Goal: Transaction & Acquisition: Purchase product/service

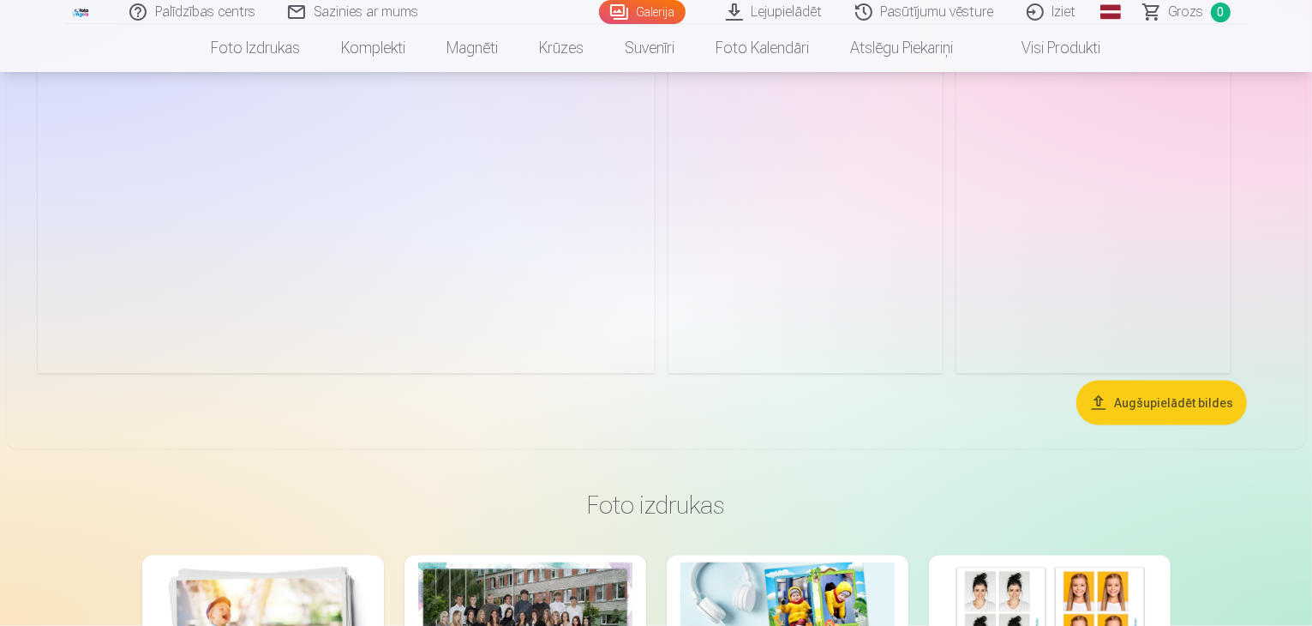
scroll to position [2824, 0]
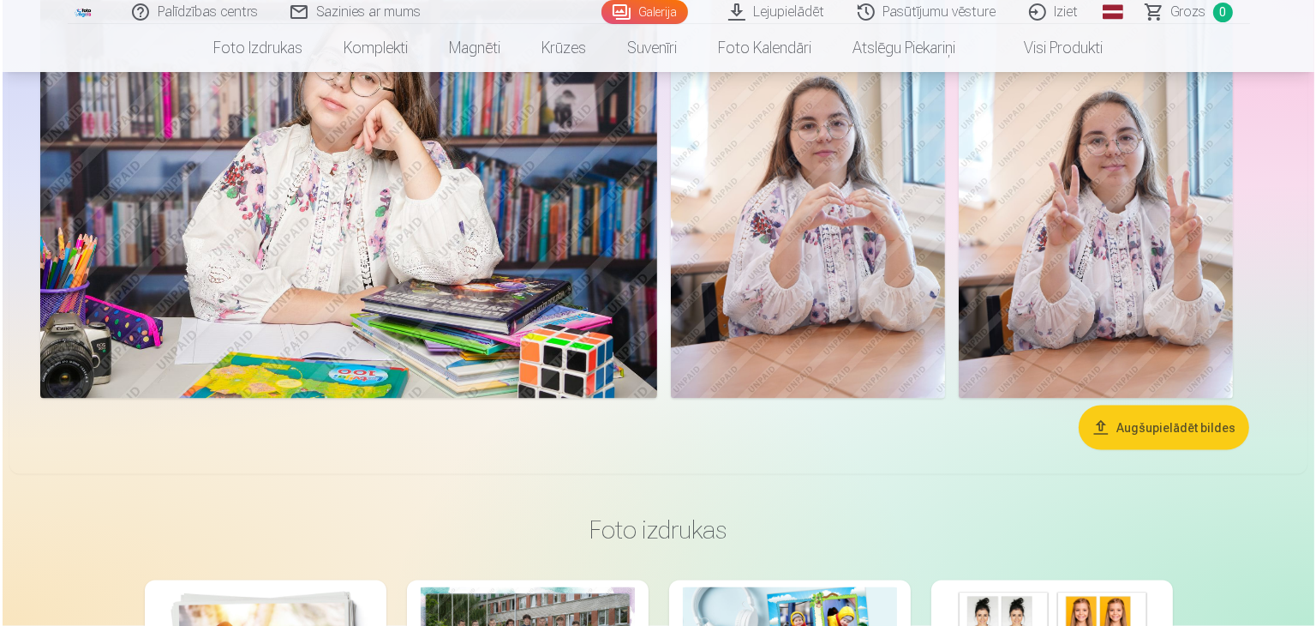
scroll to position [2831, 0]
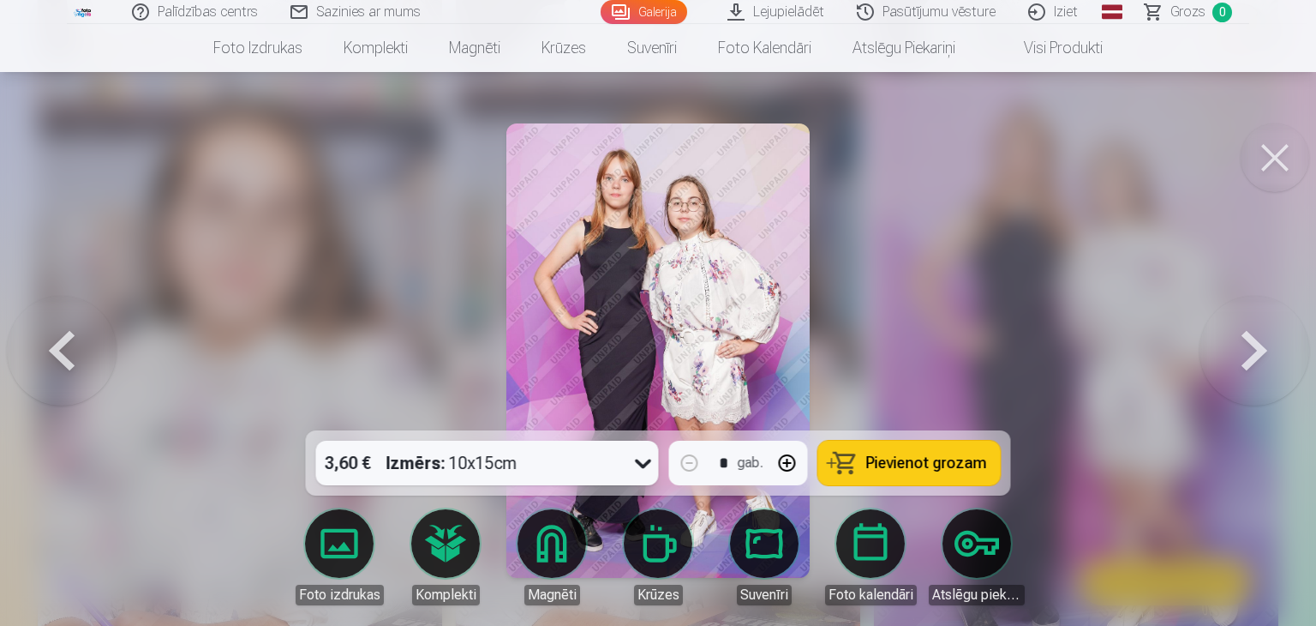
click at [926, 455] on span "Pievienot grozam" at bounding box center [926, 462] width 121 height 15
click at [1198, 15] on span "Grozs" at bounding box center [1188, 12] width 35 height 21
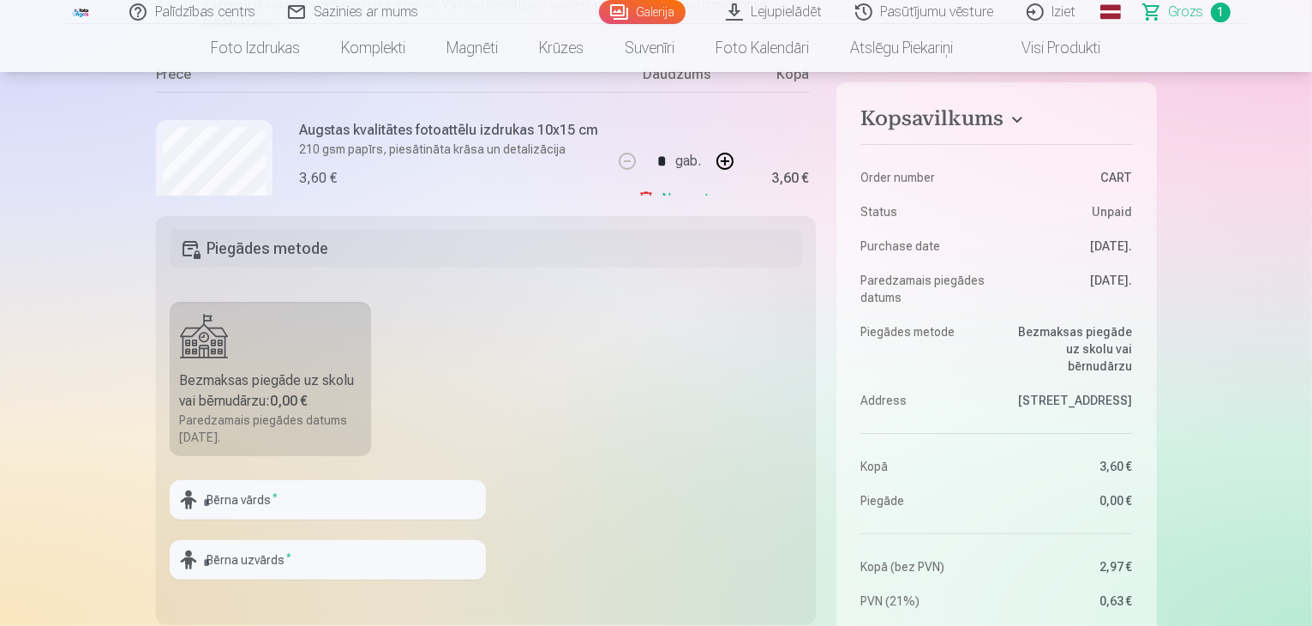
scroll to position [507, 0]
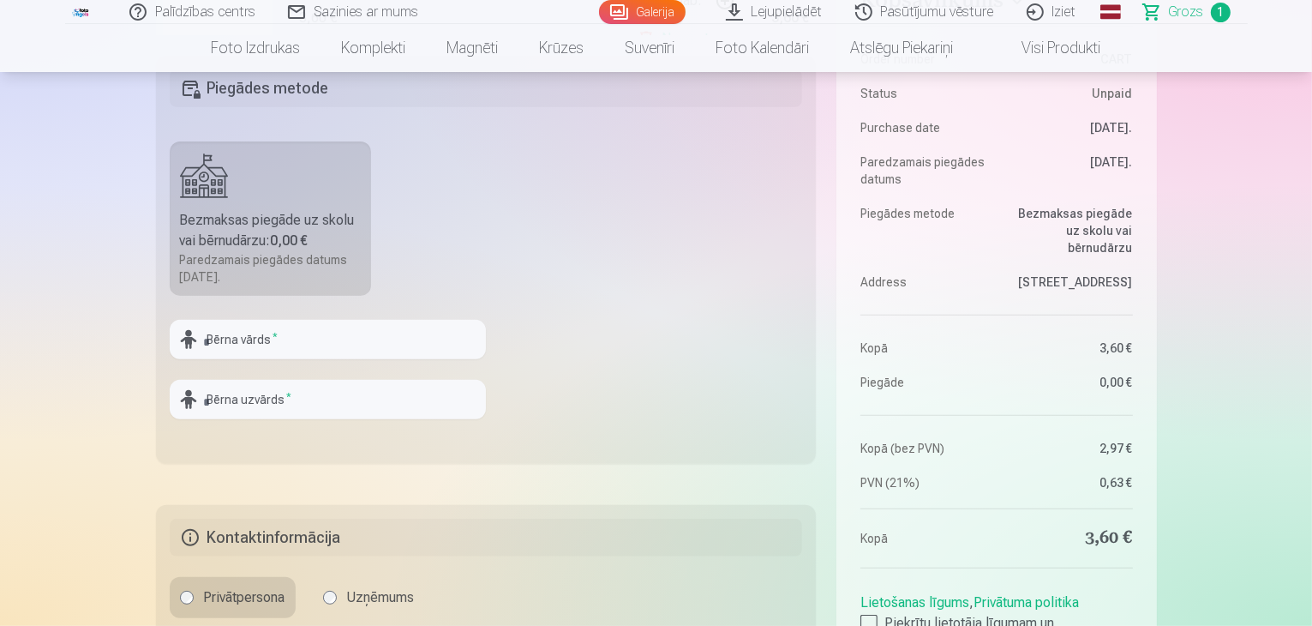
click at [263, 234] on div "Bezmaksas piegāde uz skolu vai bērnudārzu : 0,00 €" at bounding box center [271, 230] width 182 height 41
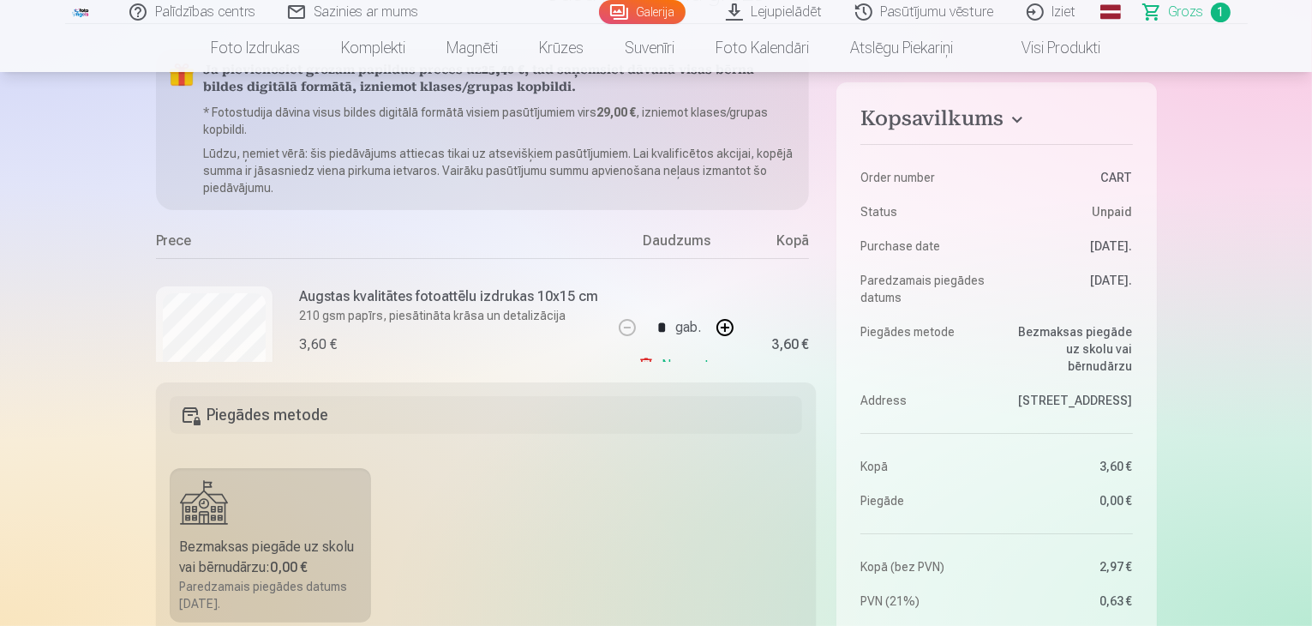
scroll to position [0, 0]
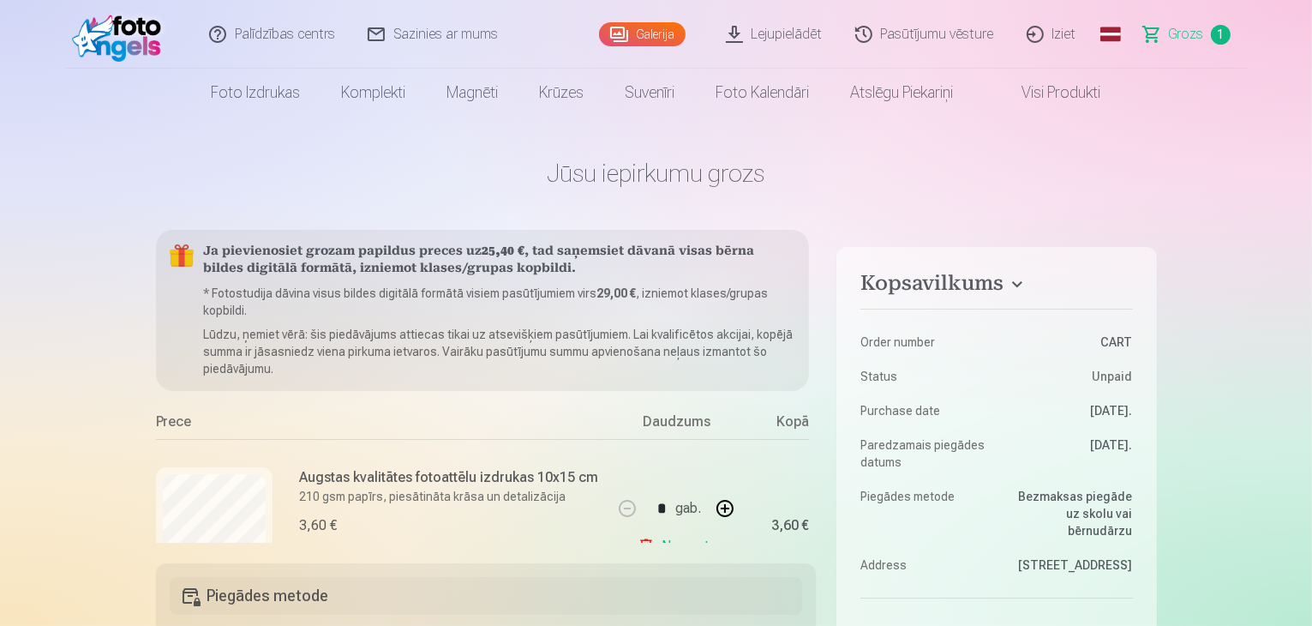
click at [1022, 96] on link "Visi produkti" at bounding box center [1047, 93] width 147 height 48
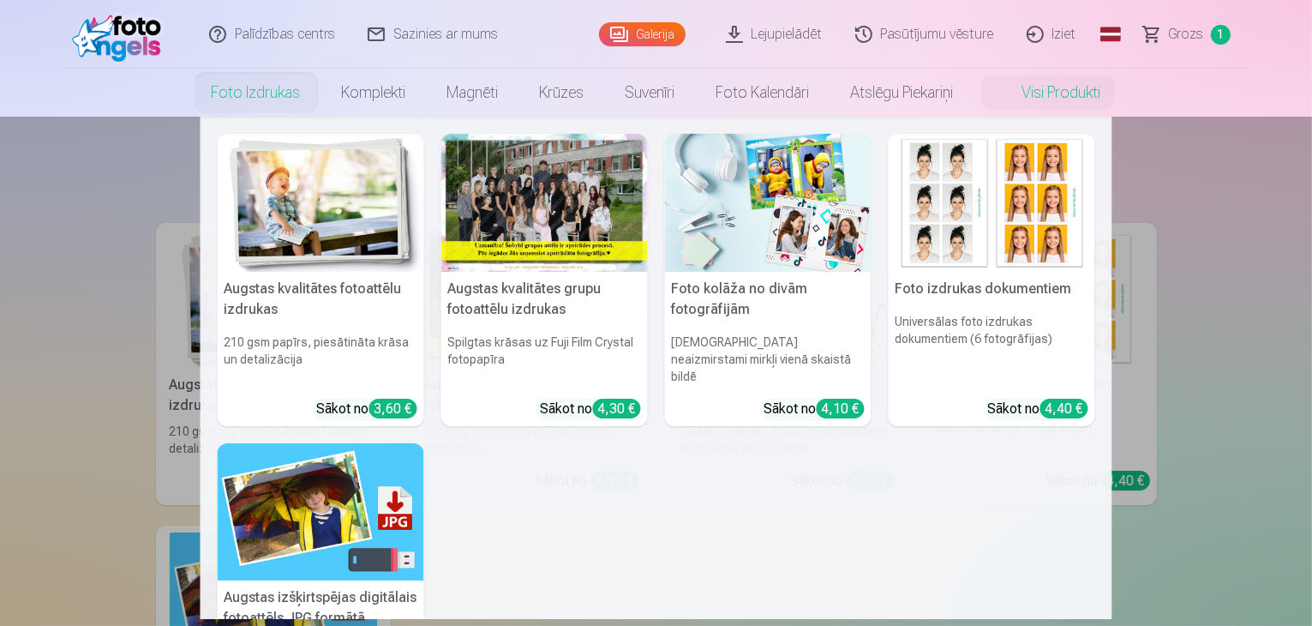
click at [265, 100] on link "Foto izdrukas" at bounding box center [256, 93] width 130 height 48
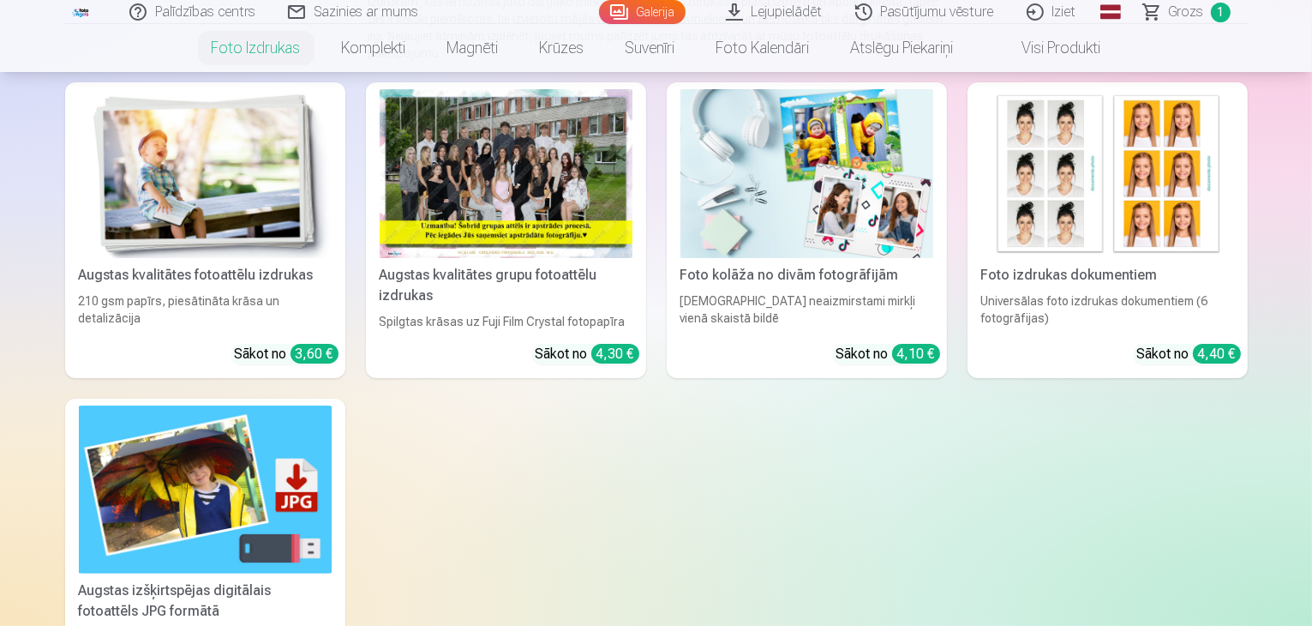
scroll to position [208, 0]
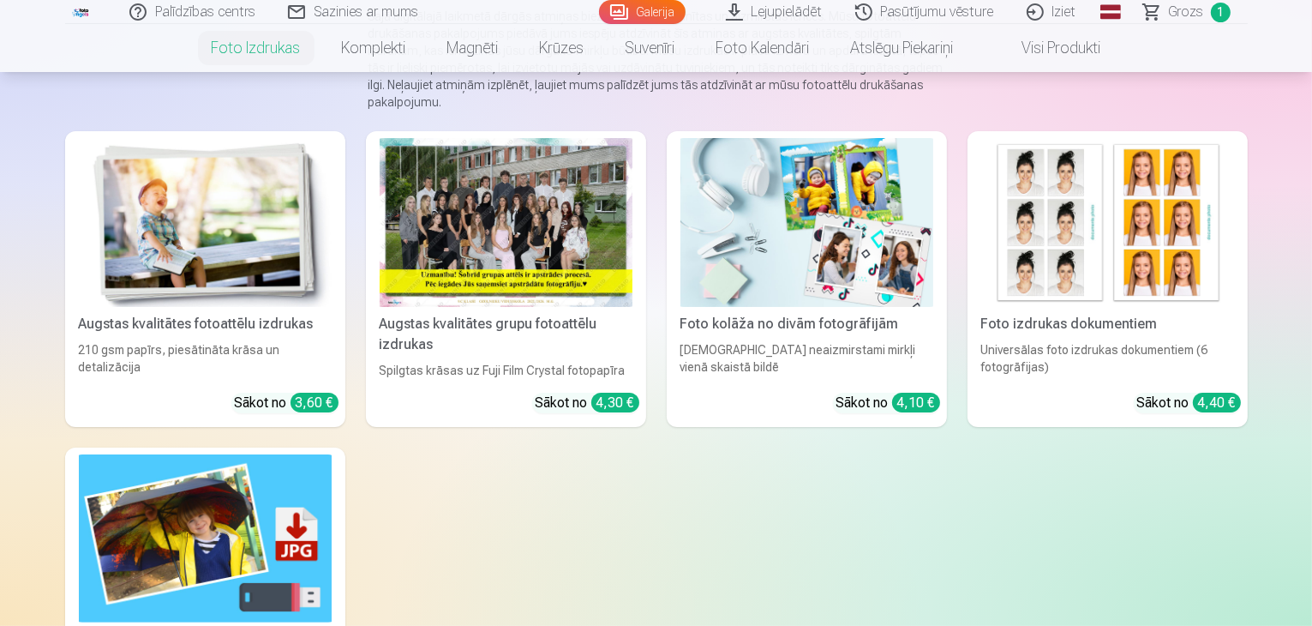
click at [511, 307] on div at bounding box center [506, 222] width 253 height 169
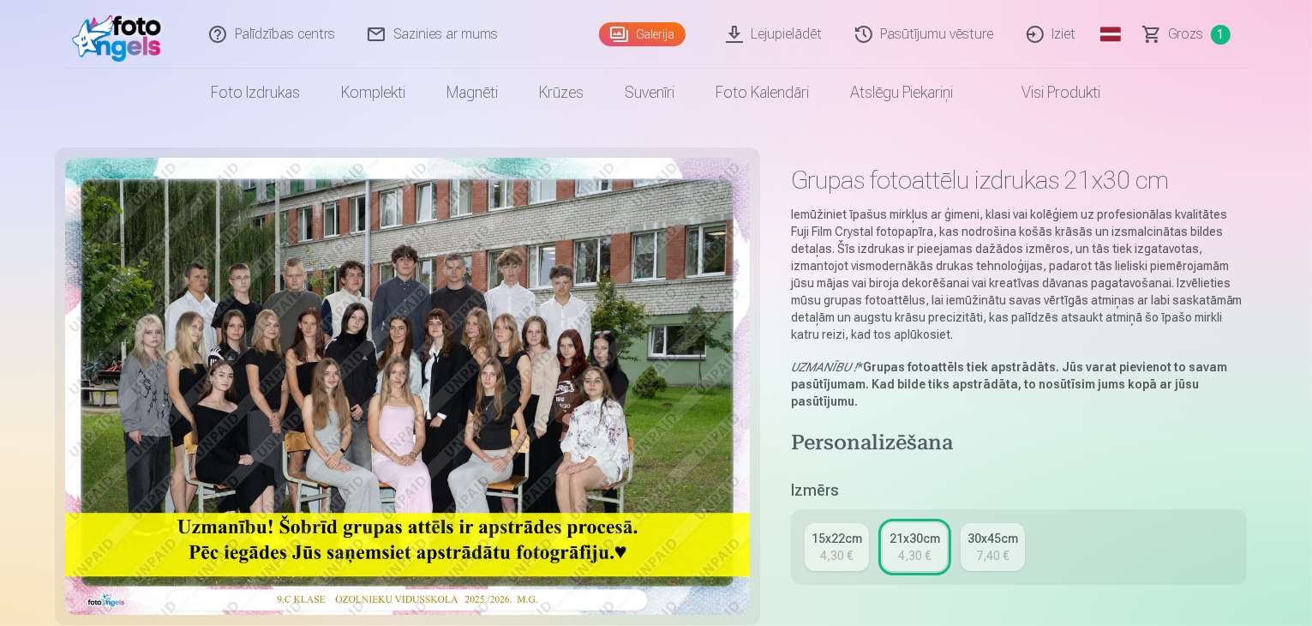
click at [646, 36] on link "Galerija" at bounding box center [642, 34] width 87 height 24
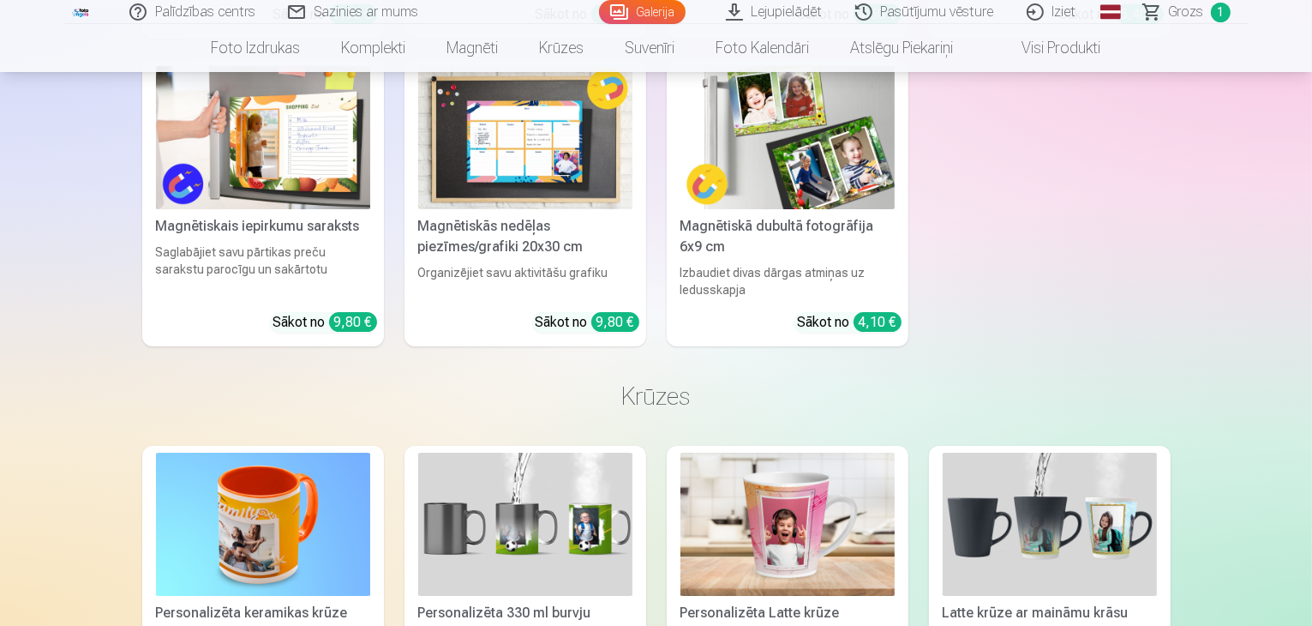
scroll to position [5512, 0]
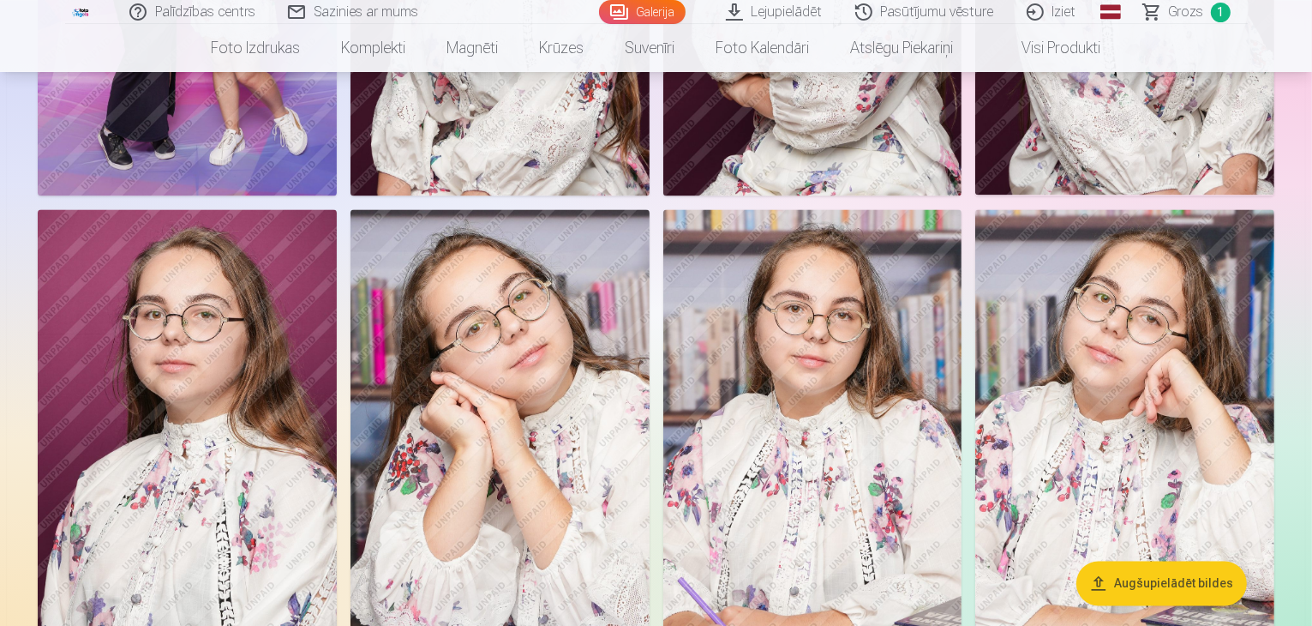
scroll to position [3330, 0]
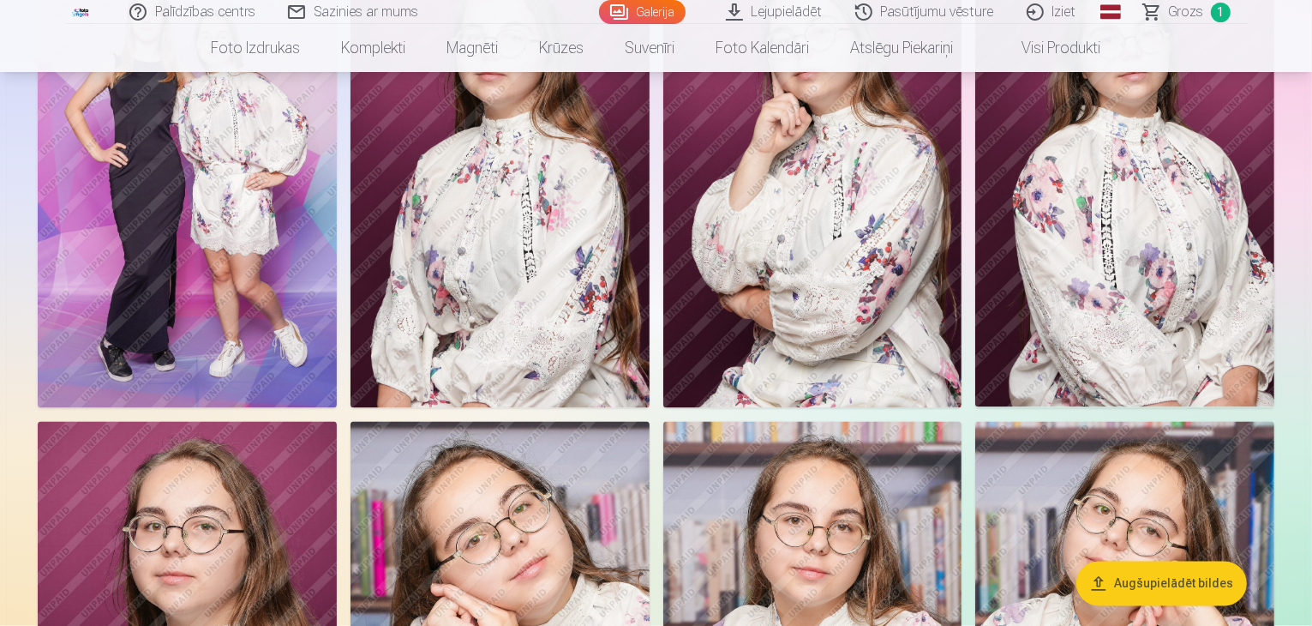
click at [650, 258] on img at bounding box center [500, 183] width 299 height 448
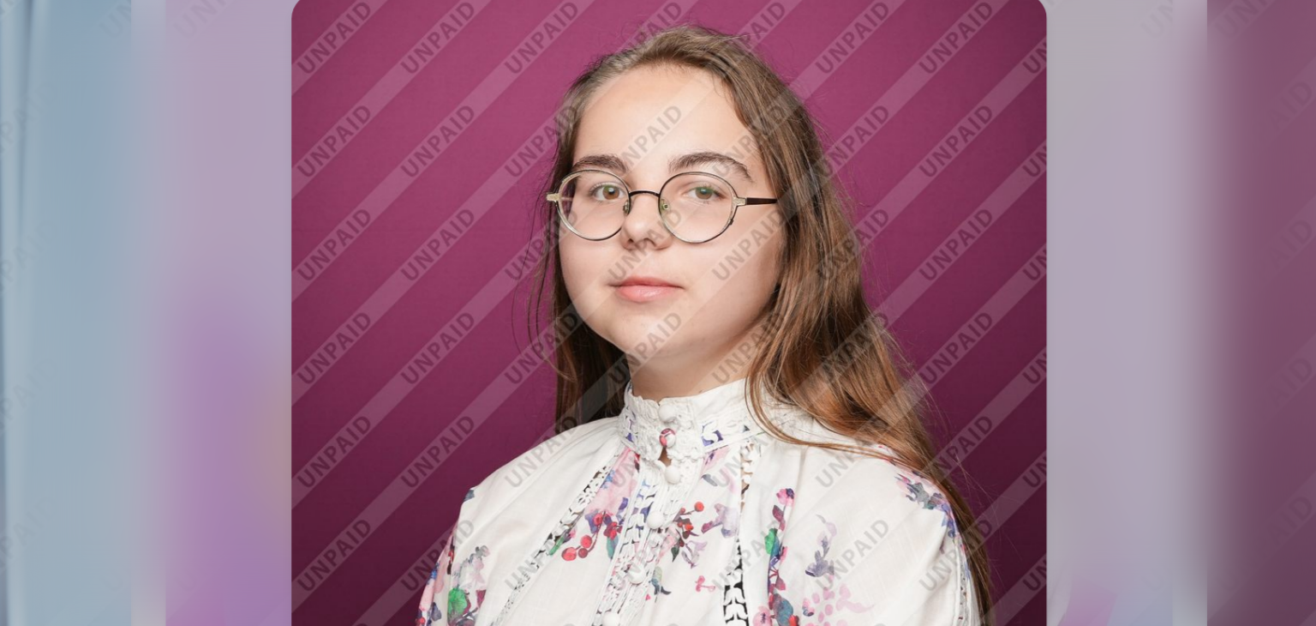
scroll to position [3193, 0]
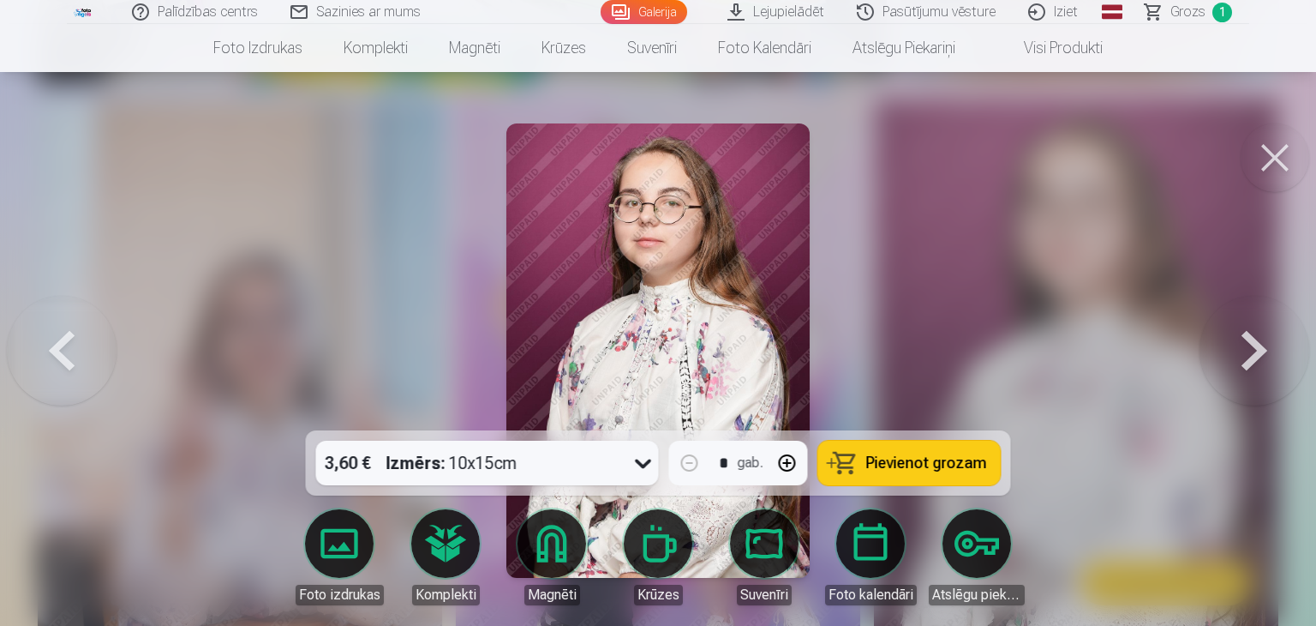
click at [874, 290] on div at bounding box center [658, 313] width 1316 height 626
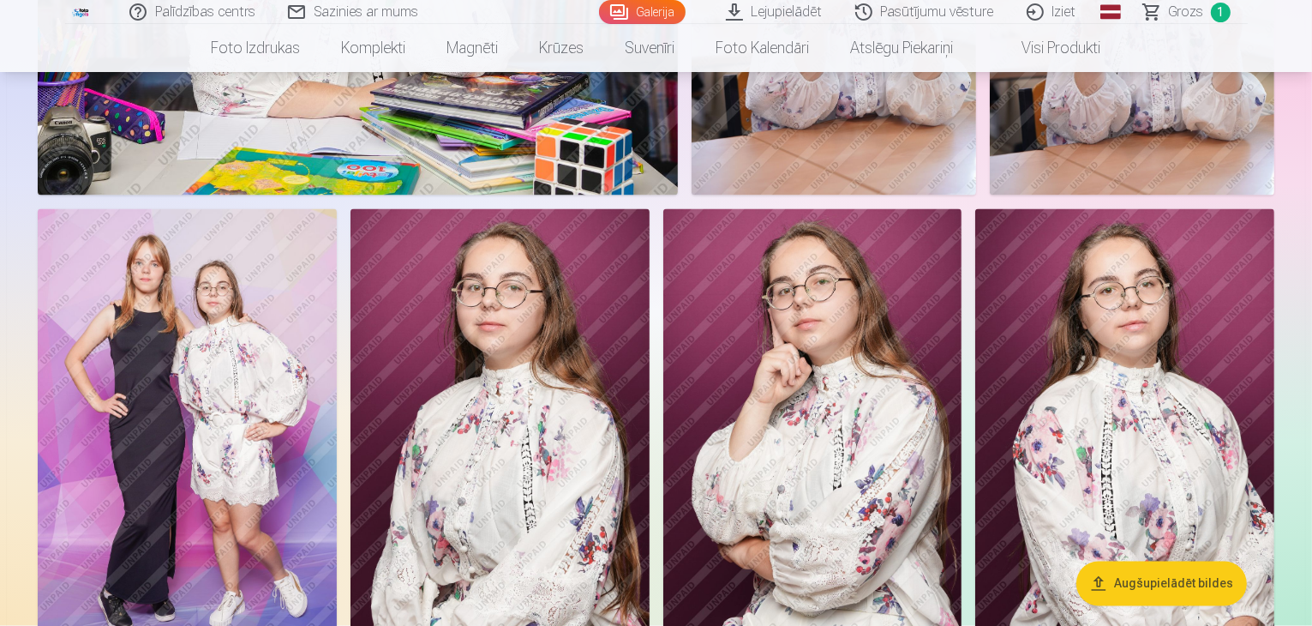
scroll to position [2814, 0]
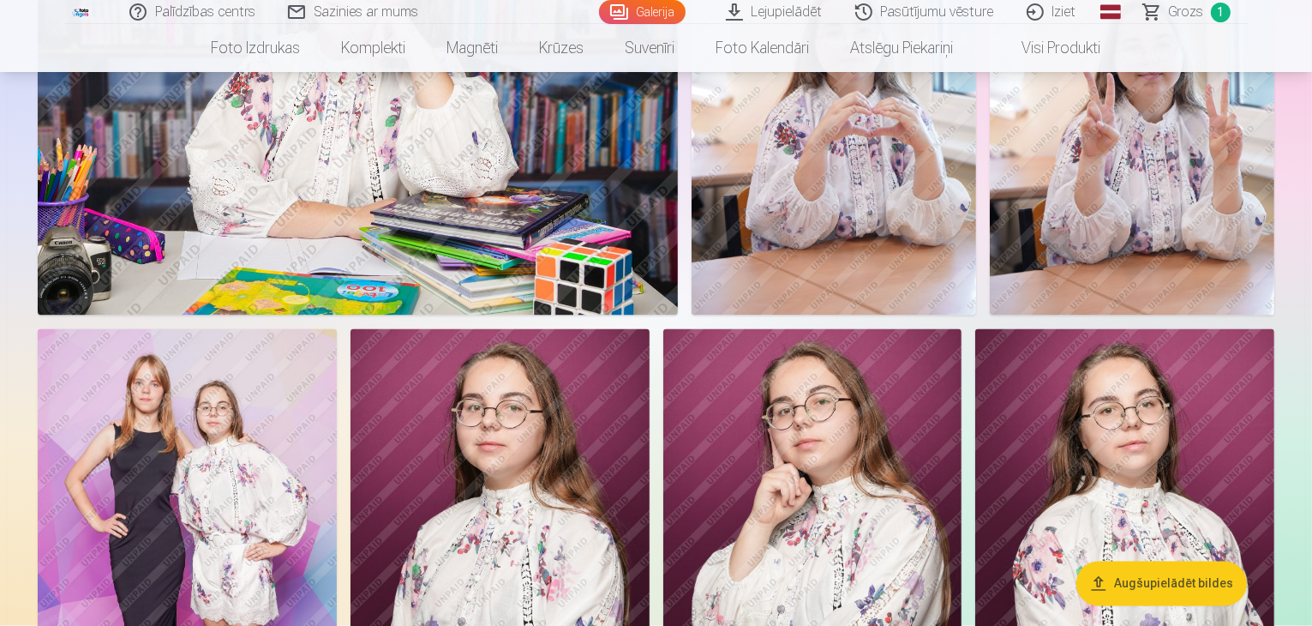
click at [976, 178] on img at bounding box center [834, 102] width 285 height 427
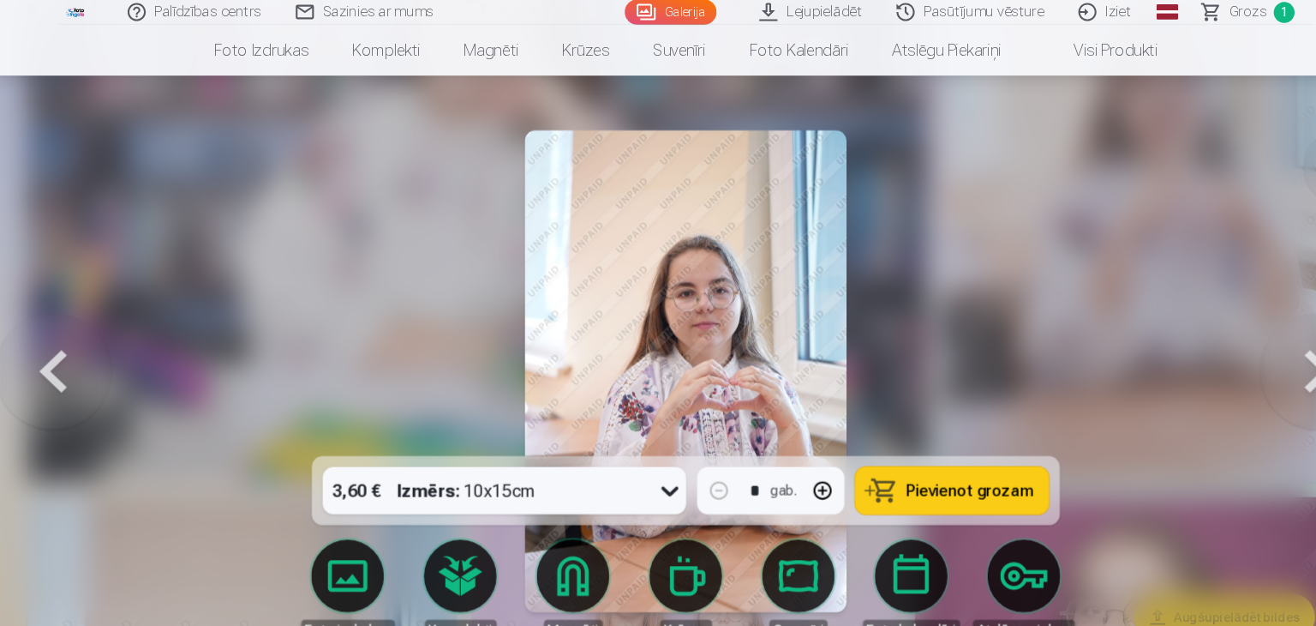
scroll to position [2823, 0]
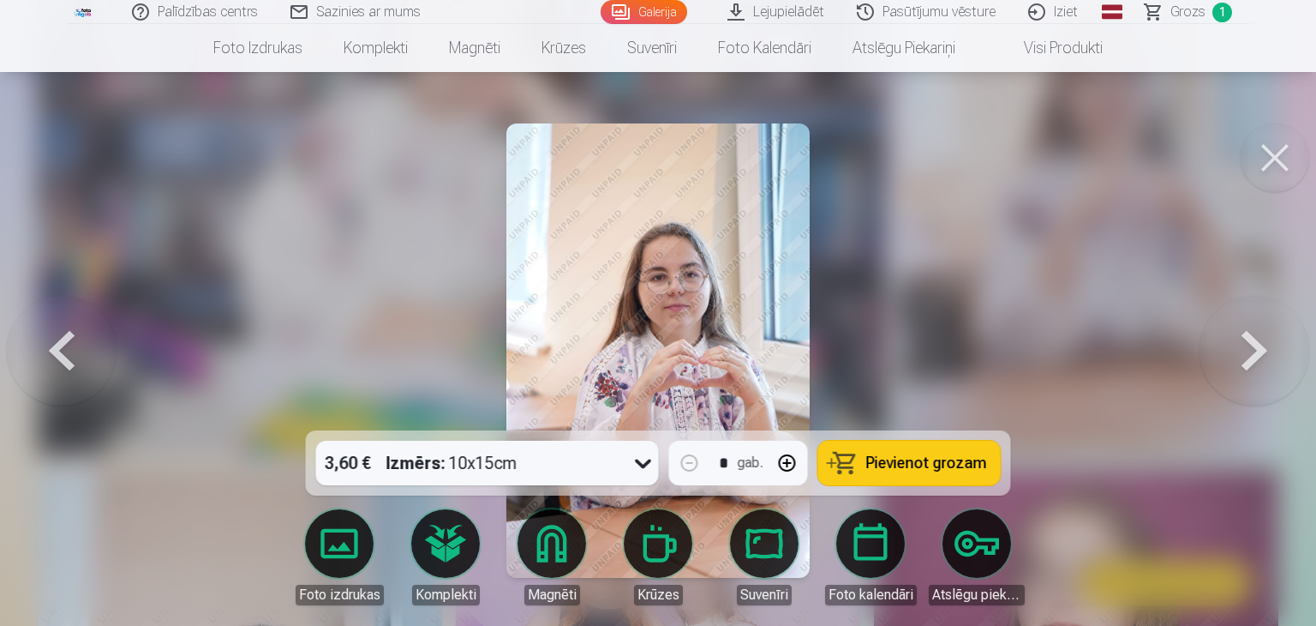
click at [860, 267] on div at bounding box center [658, 313] width 1316 height 626
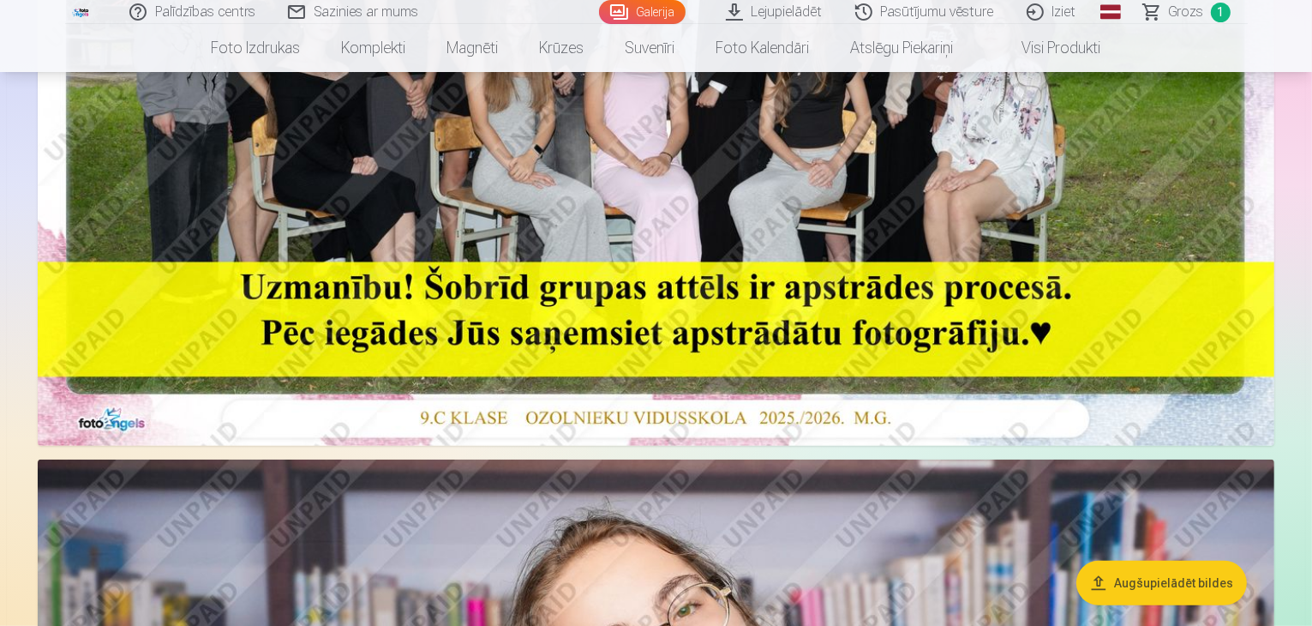
scroll to position [581, 0]
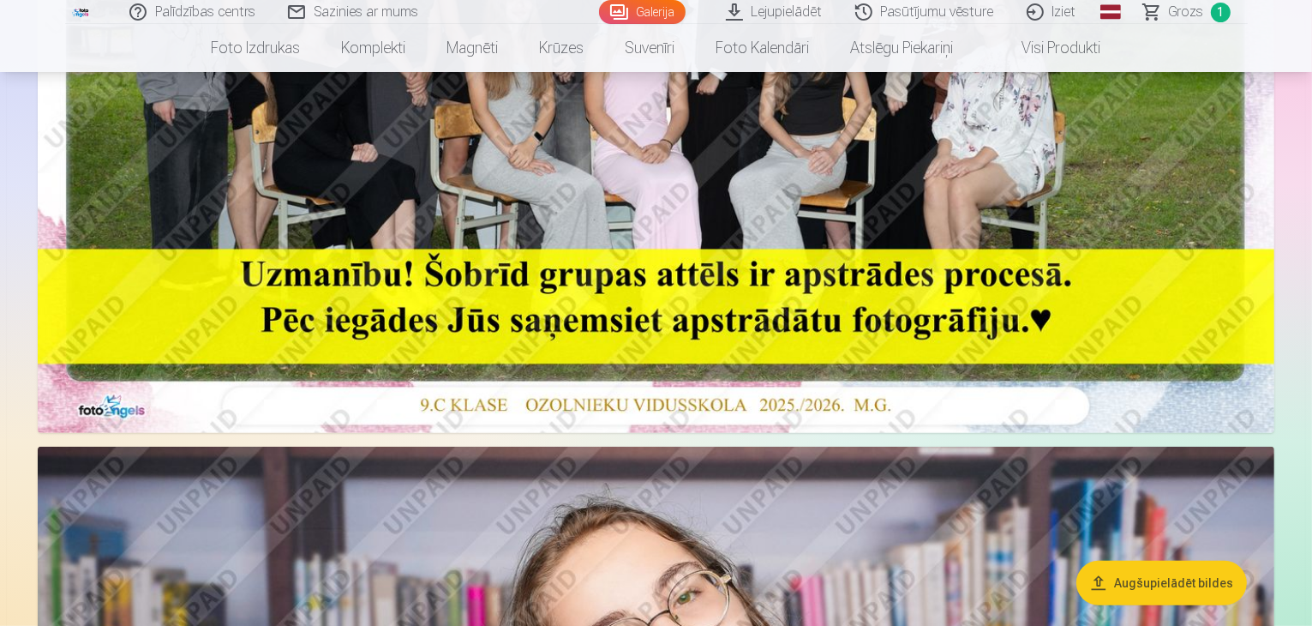
click at [1013, 248] on img at bounding box center [656, 20] width 1237 height 825
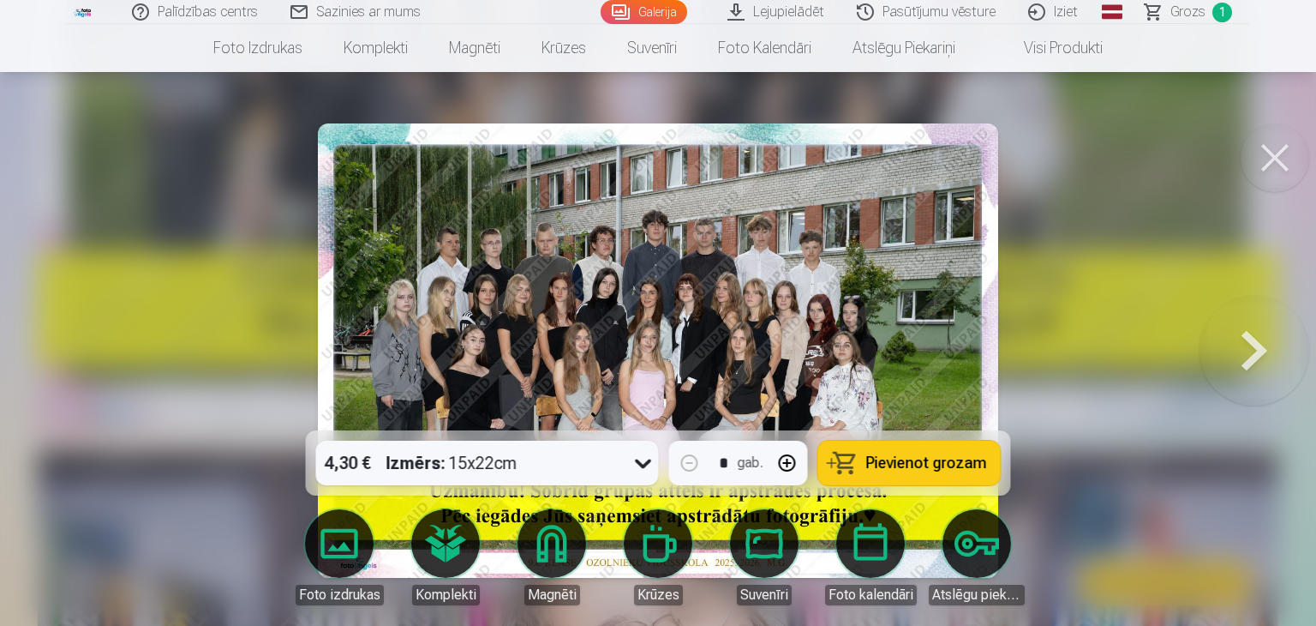
click at [1128, 143] on div at bounding box center [658, 313] width 1316 height 626
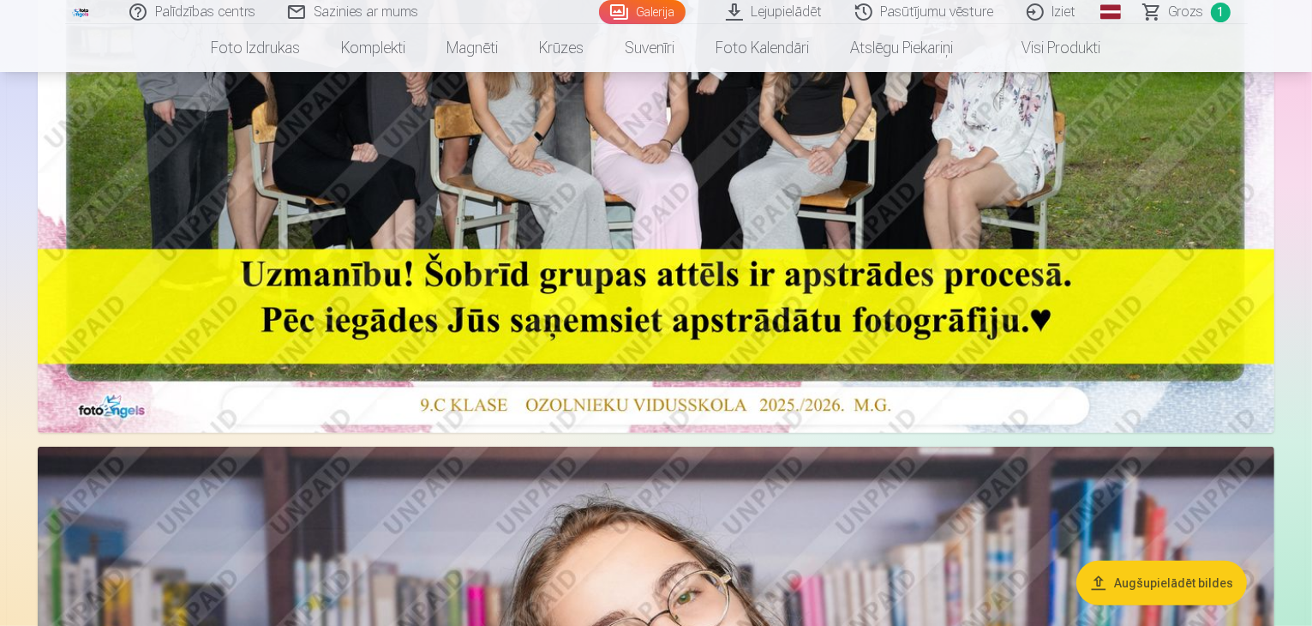
click at [1174, 18] on span "Grozs" at bounding box center [1186, 12] width 35 height 21
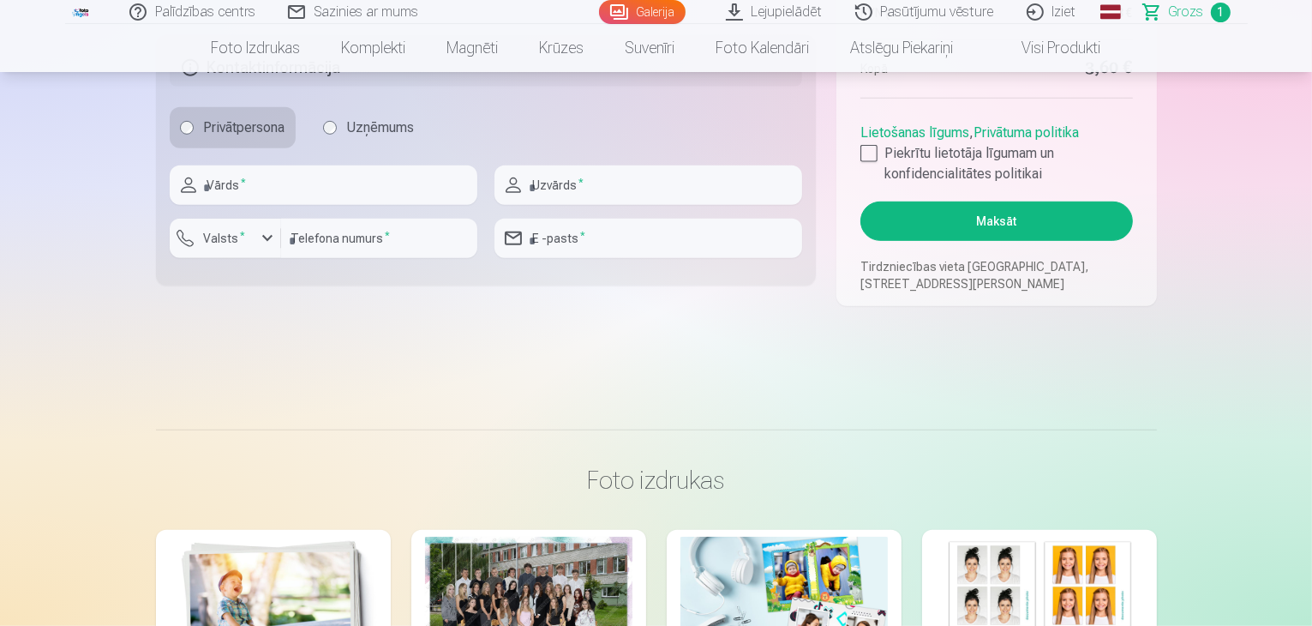
scroll to position [861, 0]
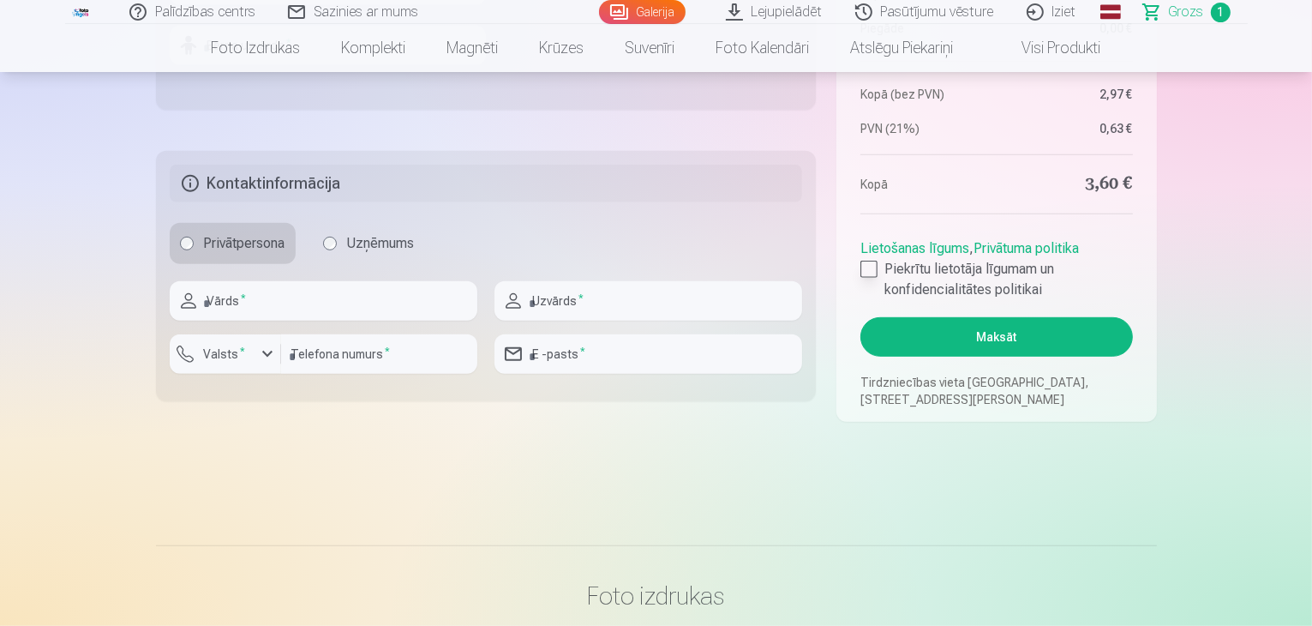
click at [917, 282] on label "Piekrītu lietotāja līgumam un konfidencialitātes politikai" at bounding box center [996, 279] width 272 height 41
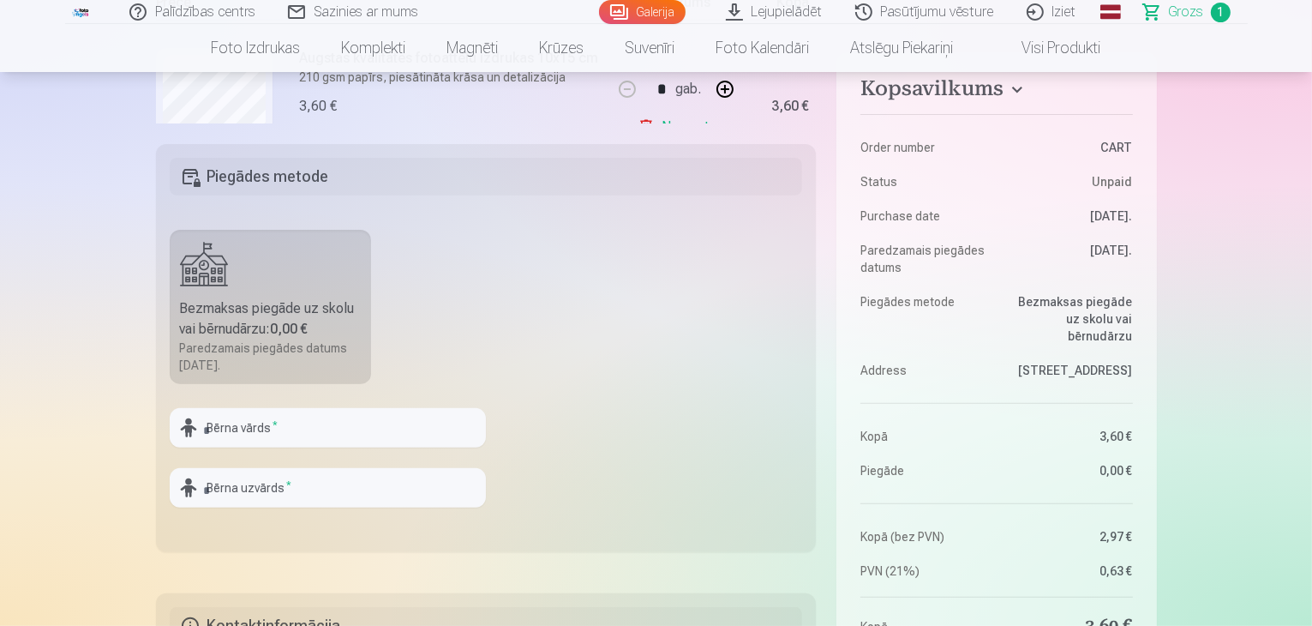
scroll to position [420, 0]
click at [384, 412] on input "text" at bounding box center [328, 426] width 316 height 39
type input "*"
type input "******"
click at [372, 474] on input "text" at bounding box center [328, 486] width 316 height 39
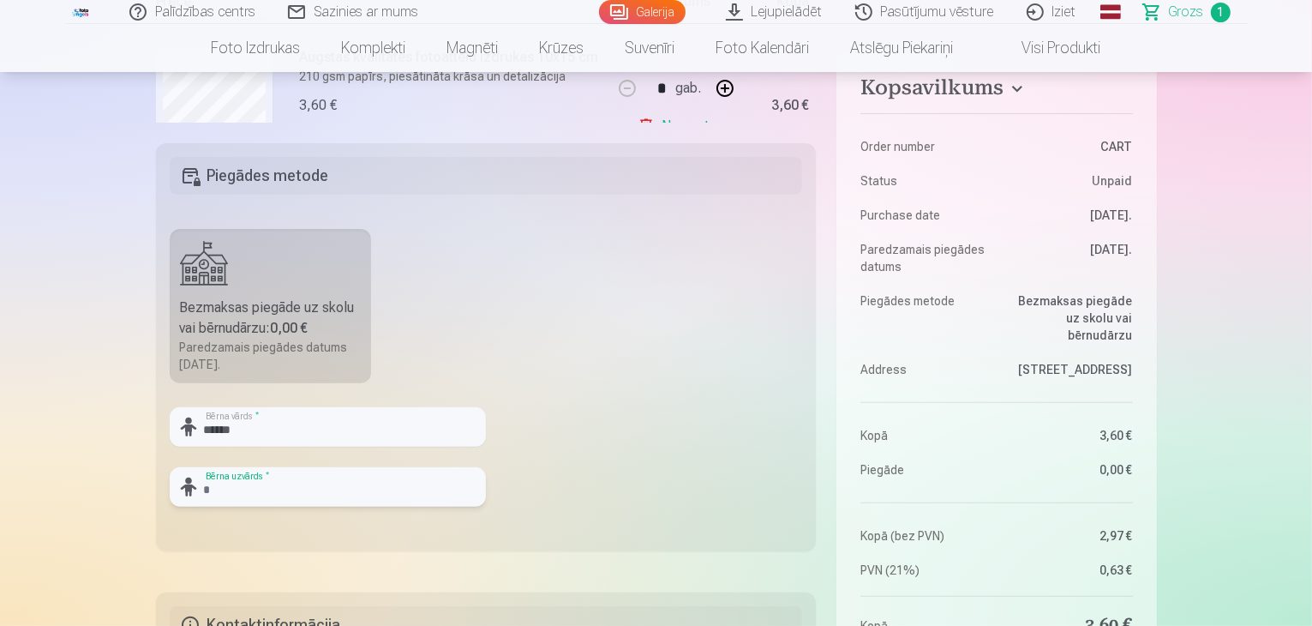
type input "*"
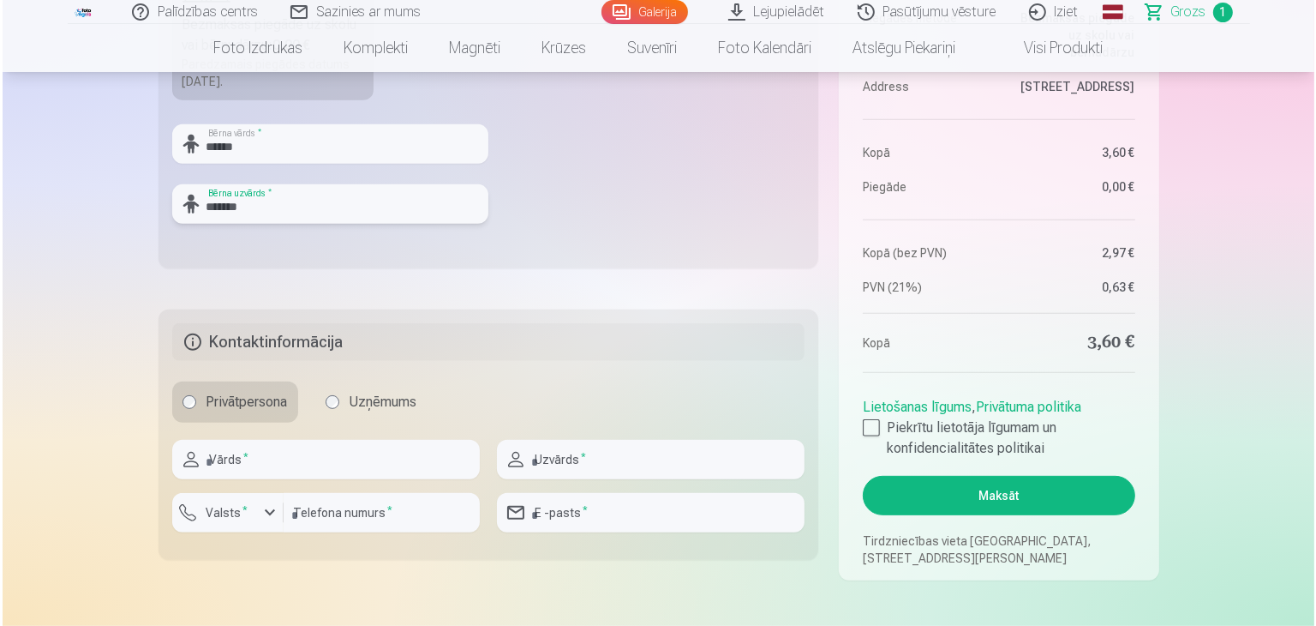
scroll to position [710, 0]
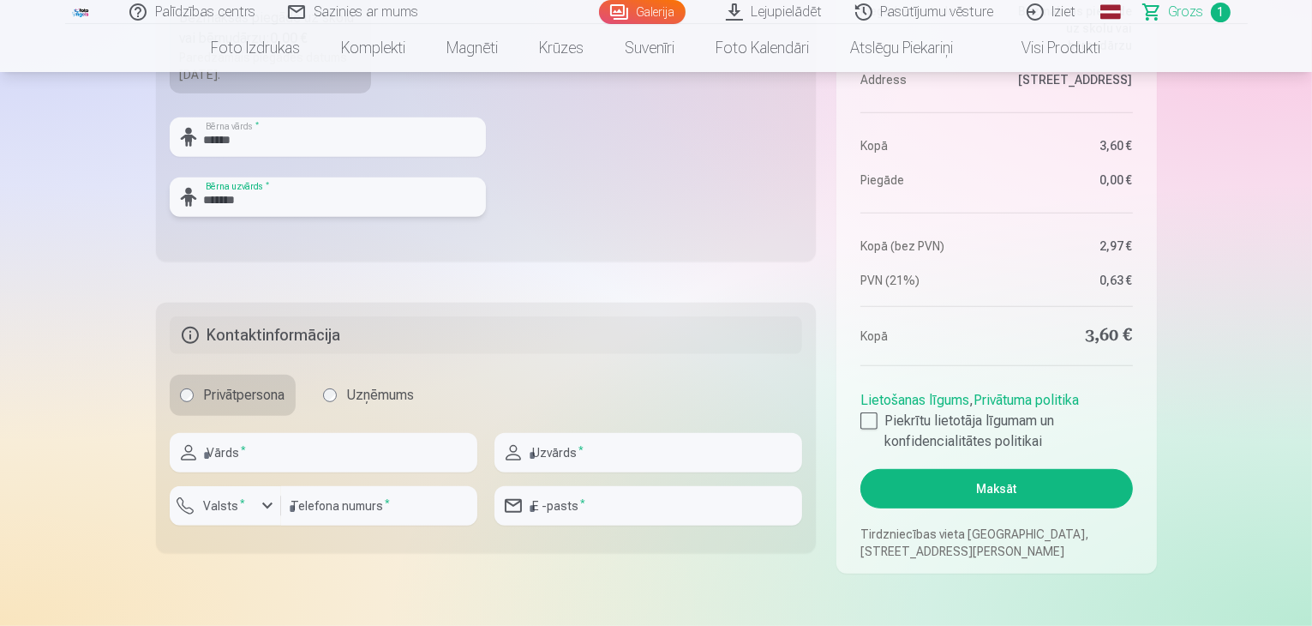
type input "*******"
click at [929, 506] on button "Maksāt" at bounding box center [996, 488] width 272 height 39
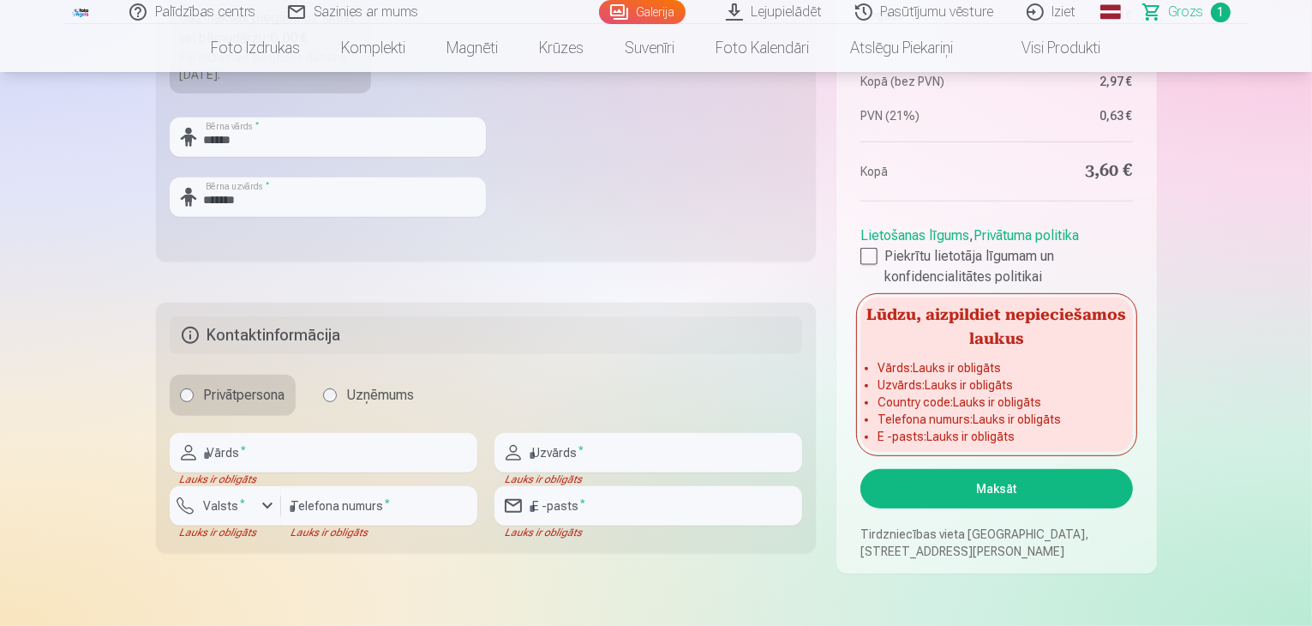
click at [483, 415] on div "Privātpersona Uzņēmums" at bounding box center [486, 395] width 633 height 41
click at [408, 451] on input "text" at bounding box center [324, 452] width 308 height 39
click at [254, 503] on div "button" at bounding box center [229, 508] width 51 height 17
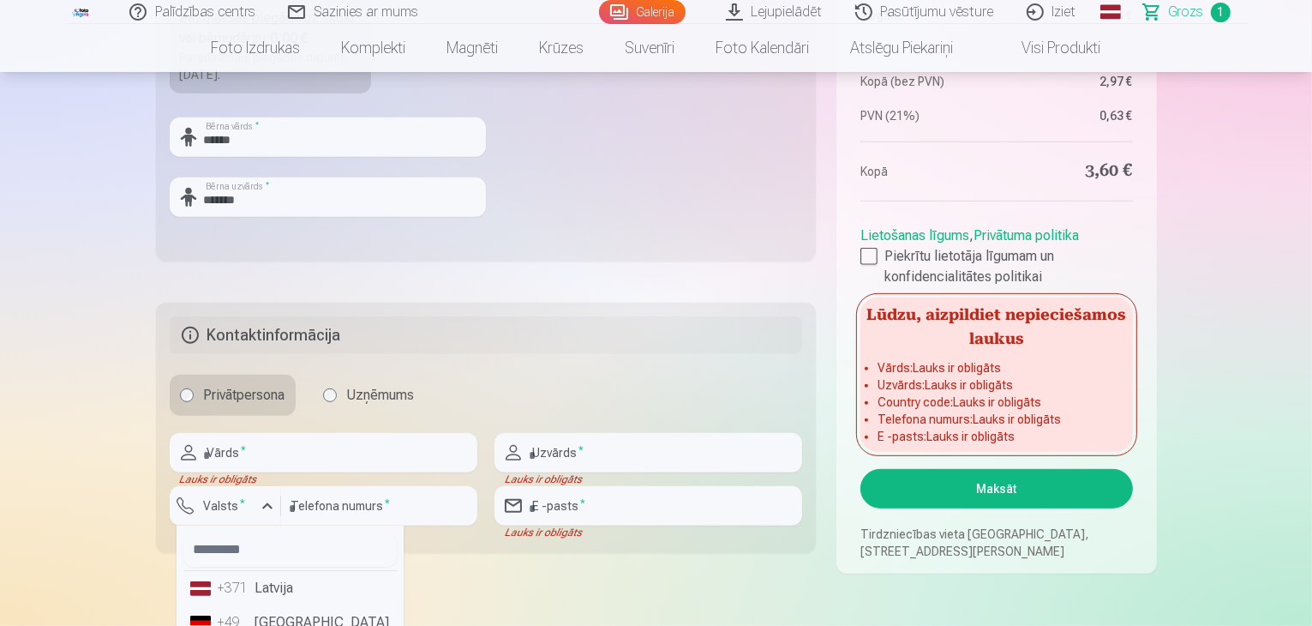
click at [236, 590] on div "+371" at bounding box center [235, 588] width 34 height 21
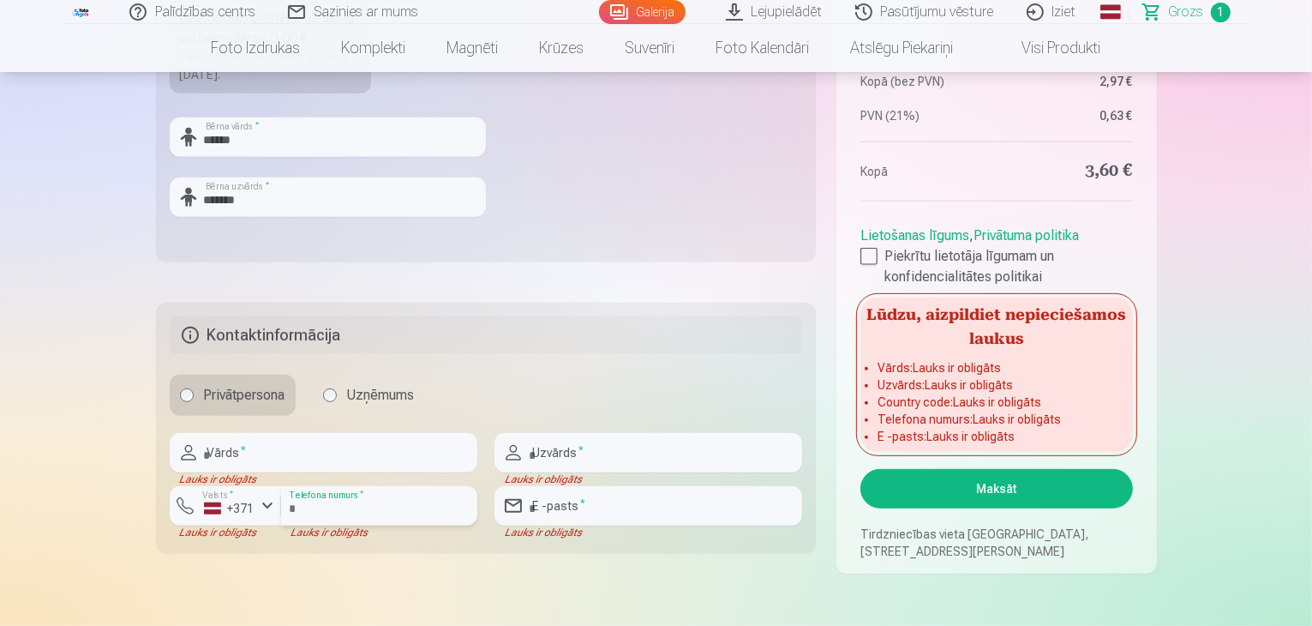
click at [327, 500] on input "number" at bounding box center [379, 505] width 196 height 39
click at [298, 450] on input "text" at bounding box center [324, 452] width 308 height 39
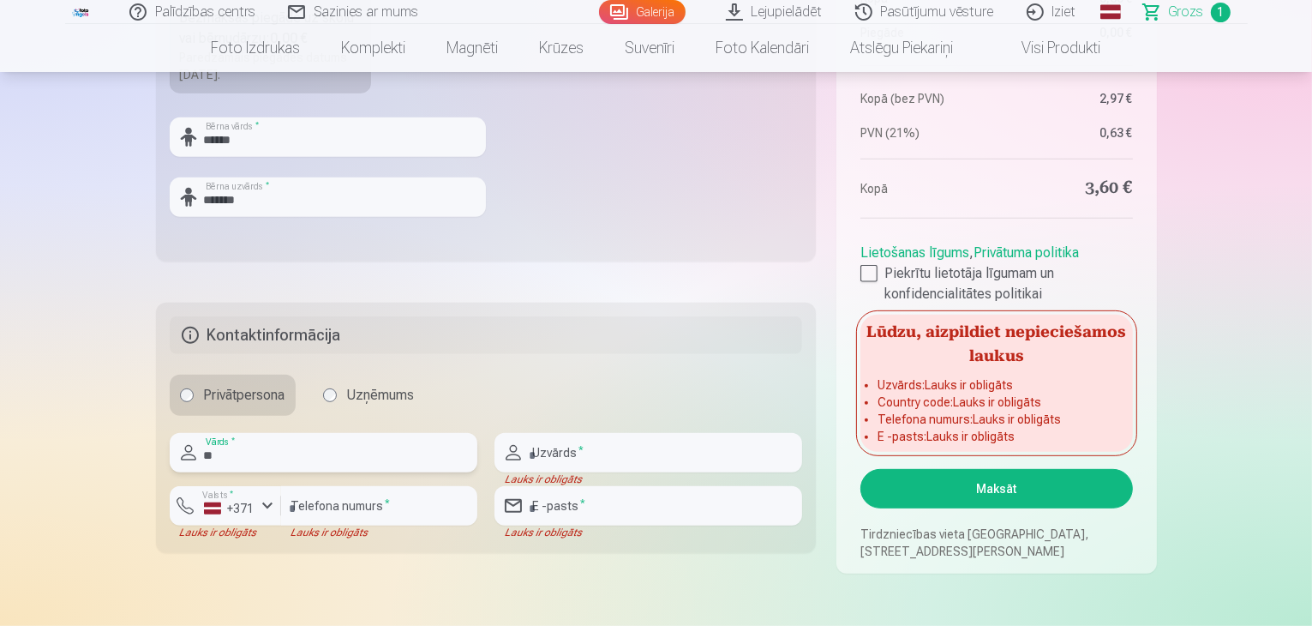
type input "*"
type input "*******"
click at [583, 469] on input "text" at bounding box center [648, 452] width 308 height 39
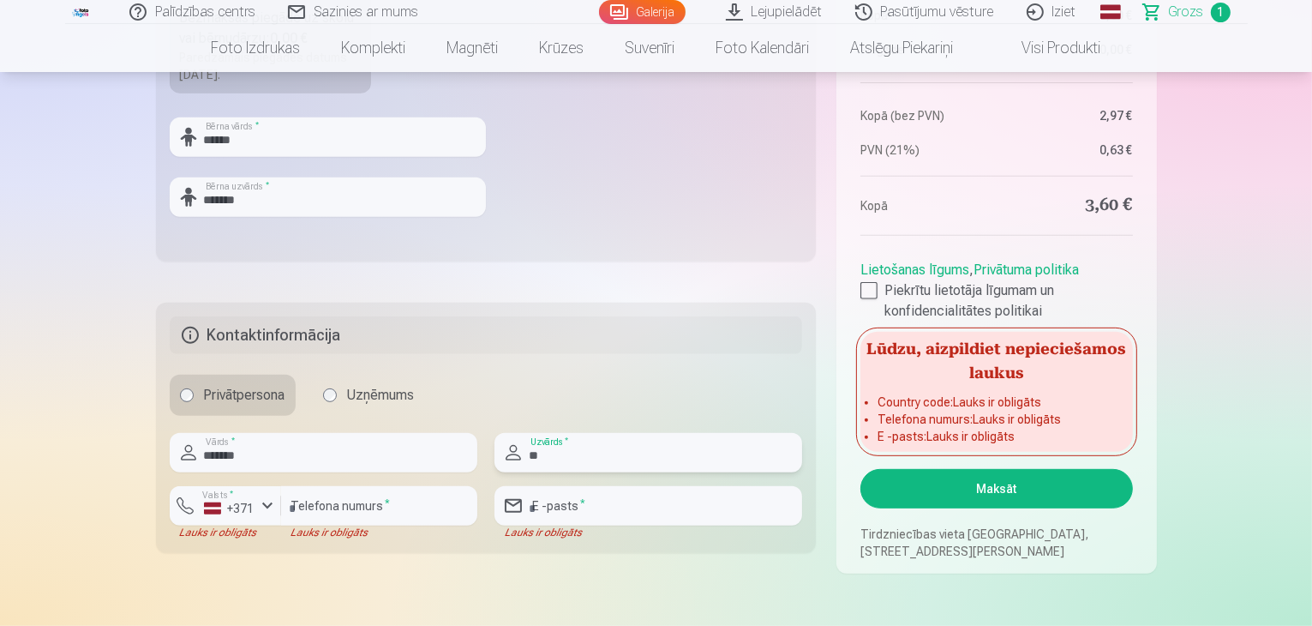
type input "*"
type input "******"
click at [346, 499] on input "number" at bounding box center [379, 505] width 196 height 39
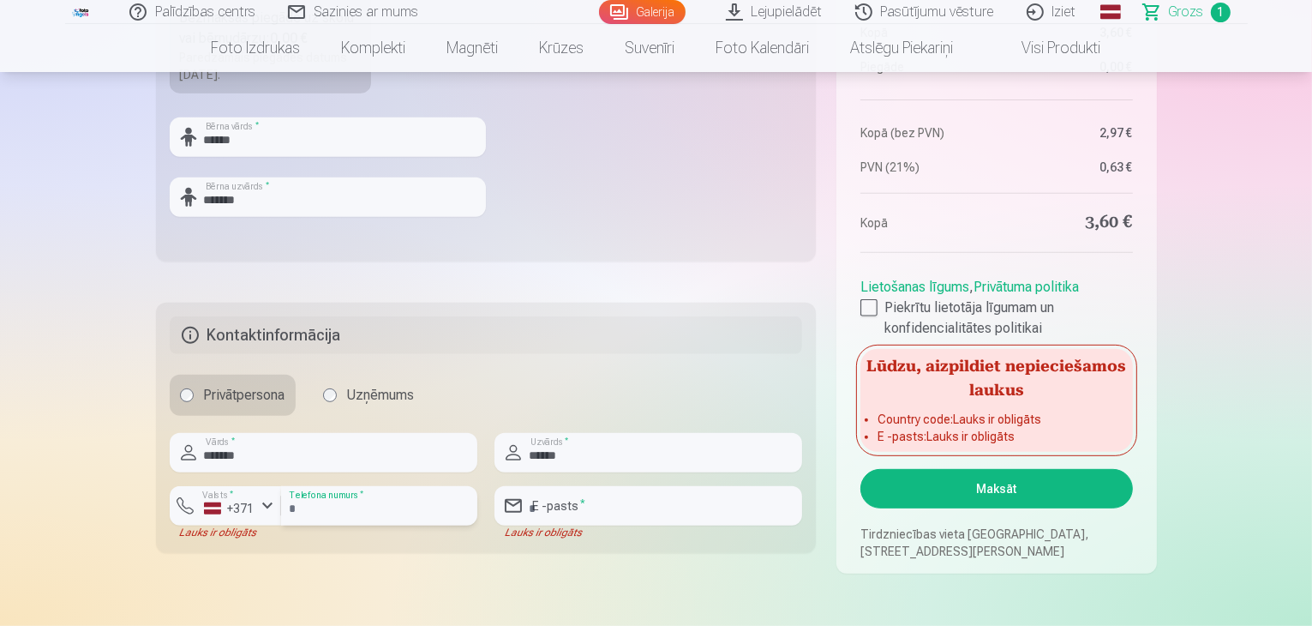
type input "********"
click at [593, 511] on input "email" at bounding box center [648, 505] width 308 height 39
type input "**********"
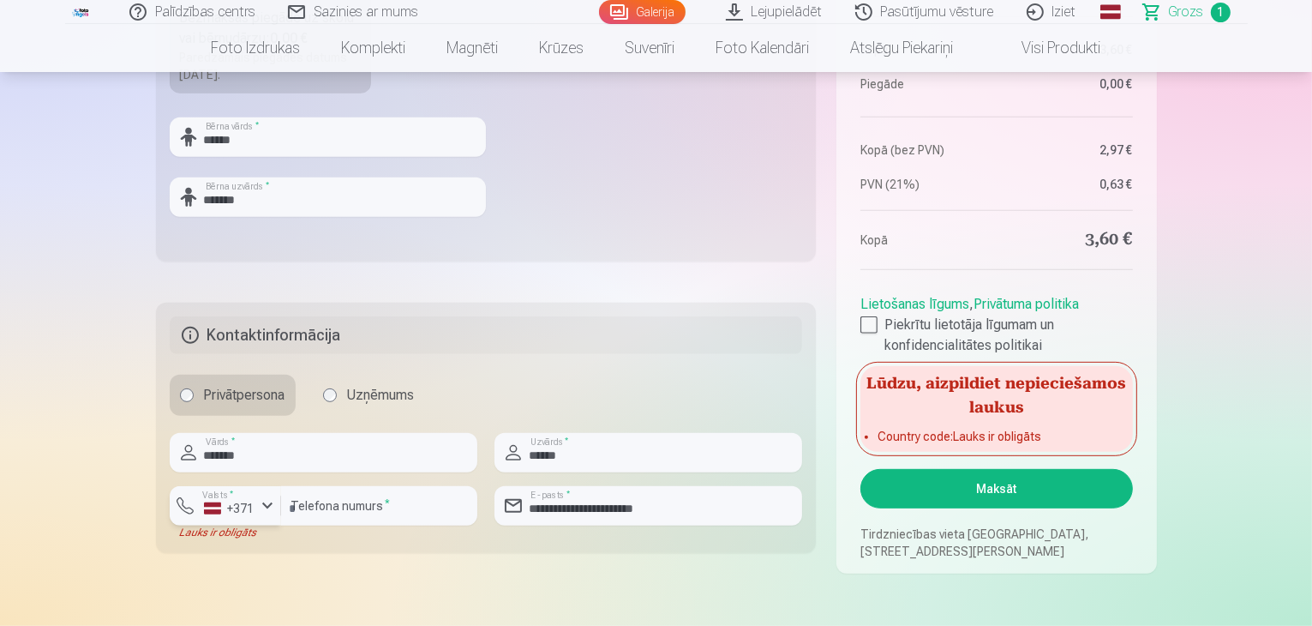
click at [247, 502] on div "+371" at bounding box center [229, 508] width 51 height 17
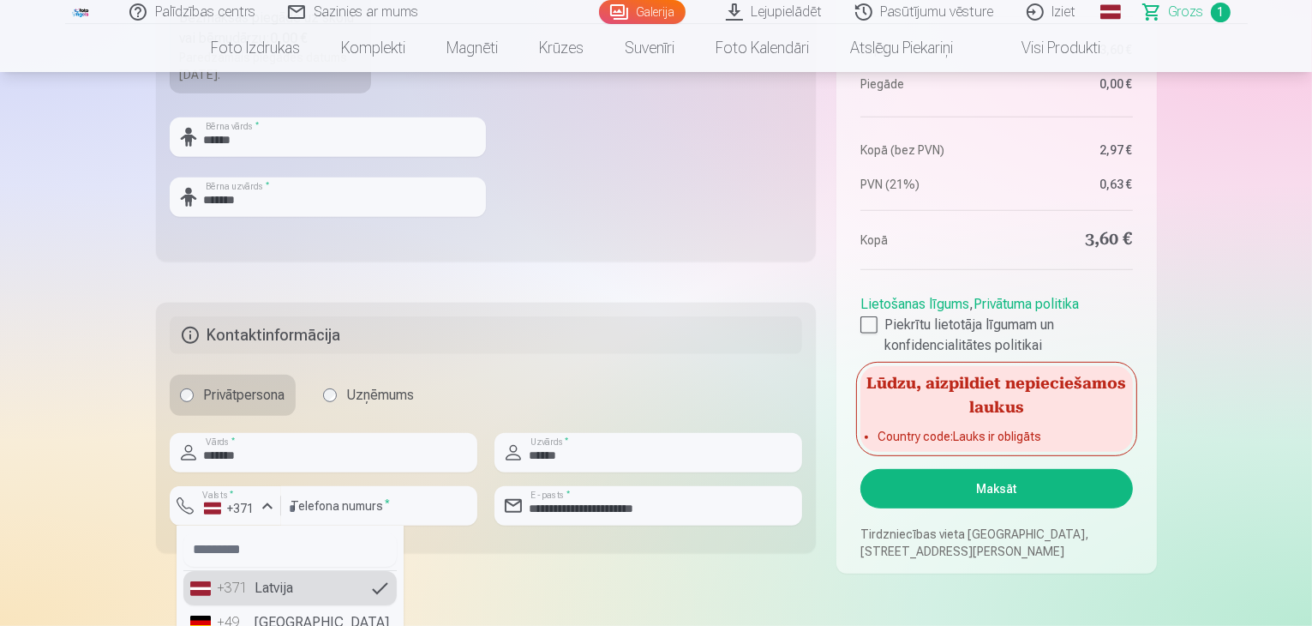
click at [252, 584] on li "+371 Latvija" at bounding box center [289, 588] width 213 height 34
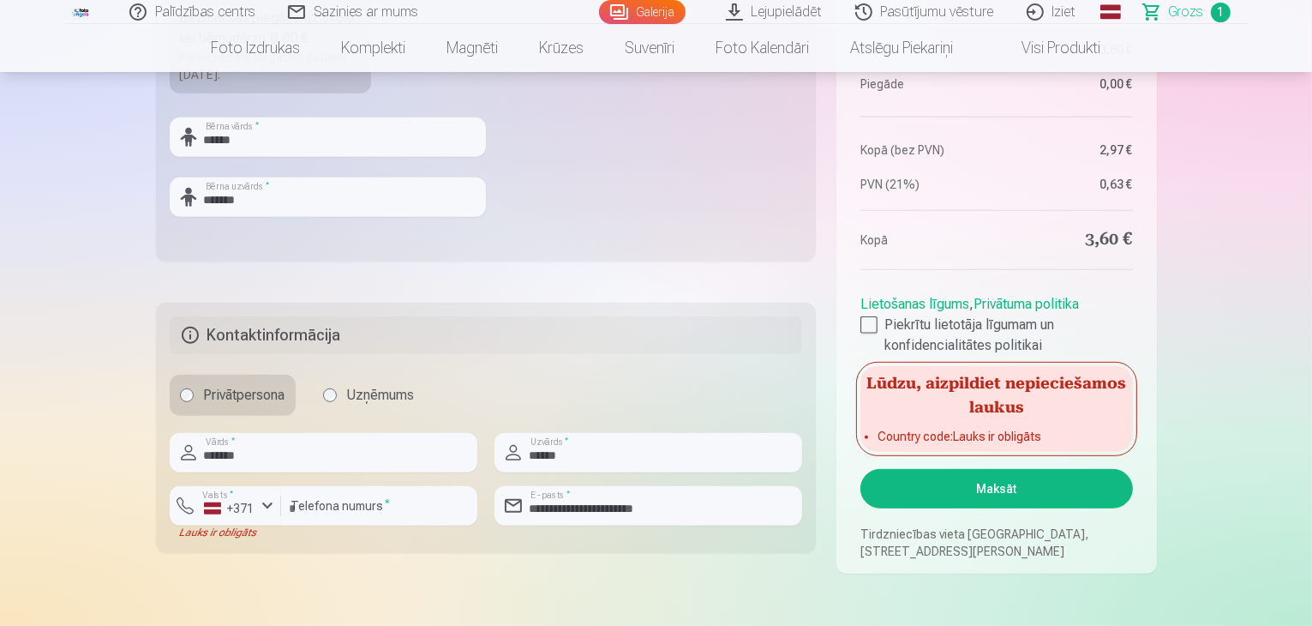
click at [968, 502] on button "Maksāt" at bounding box center [996, 488] width 272 height 39
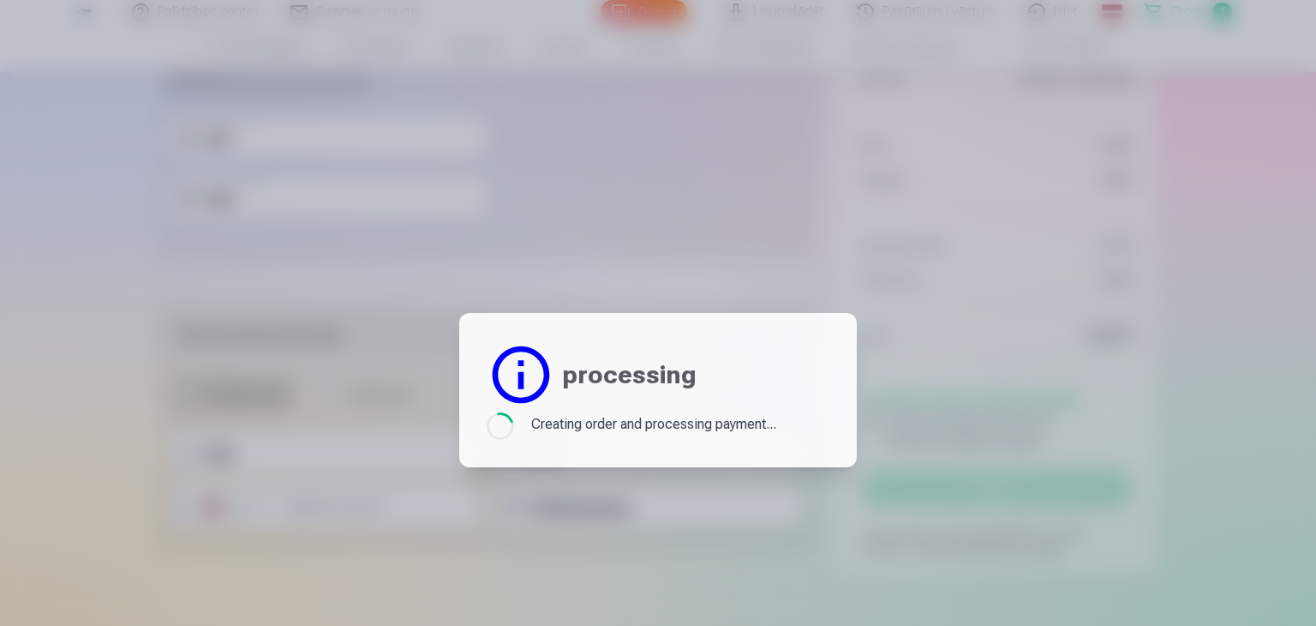
click at [27, 31] on div at bounding box center [658, 313] width 1316 height 626
click at [547, 293] on div at bounding box center [658, 313] width 1316 height 626
click at [369, 233] on div at bounding box center [658, 313] width 1316 height 626
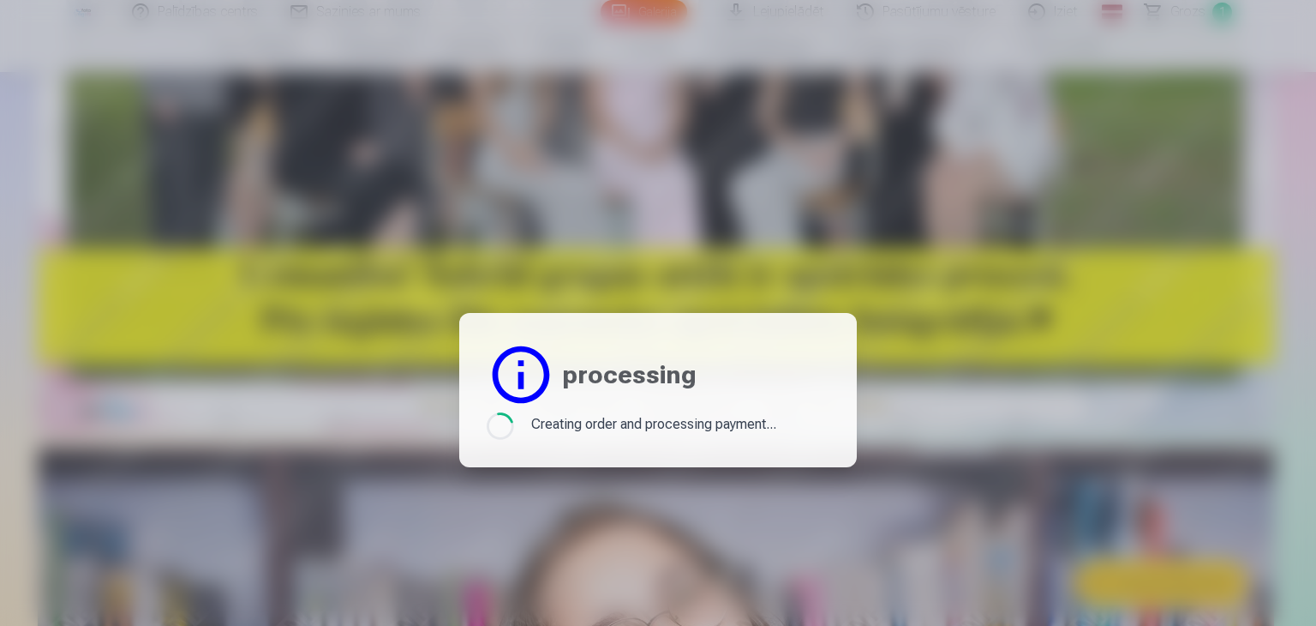
click at [171, 182] on div at bounding box center [658, 313] width 1316 height 626
click at [595, 422] on div "Creating order and processing payment..." at bounding box center [653, 425] width 245 height 27
click at [428, 351] on div at bounding box center [658, 313] width 1316 height 626
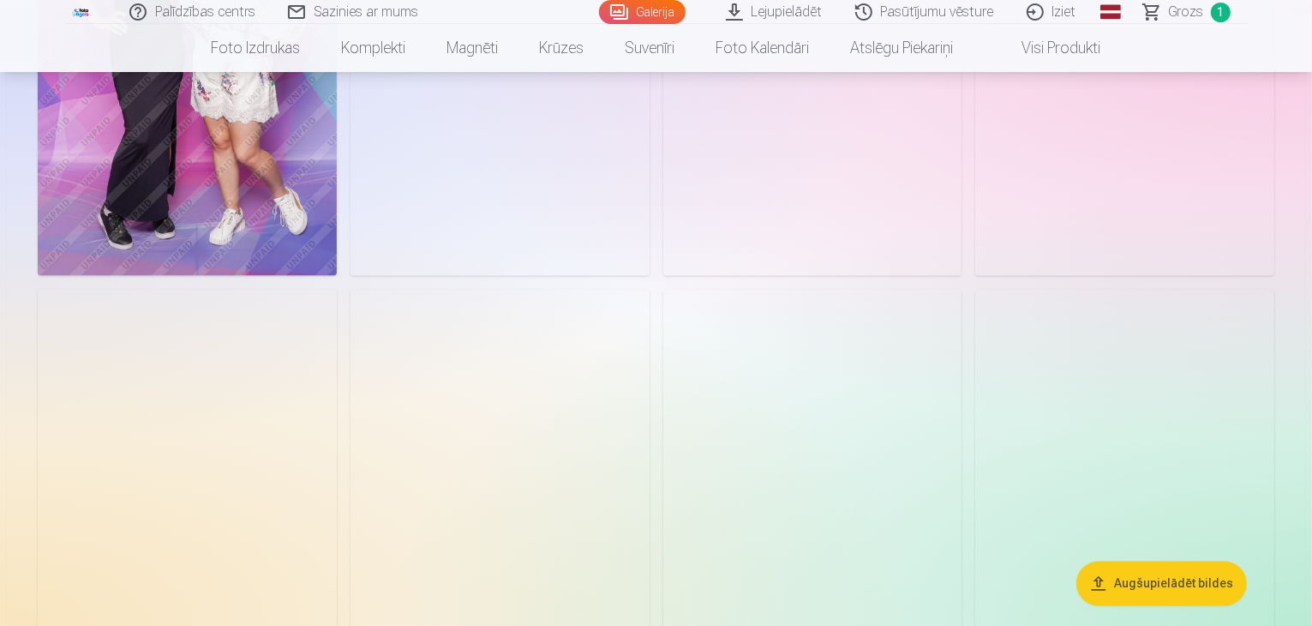
scroll to position [3145, 0]
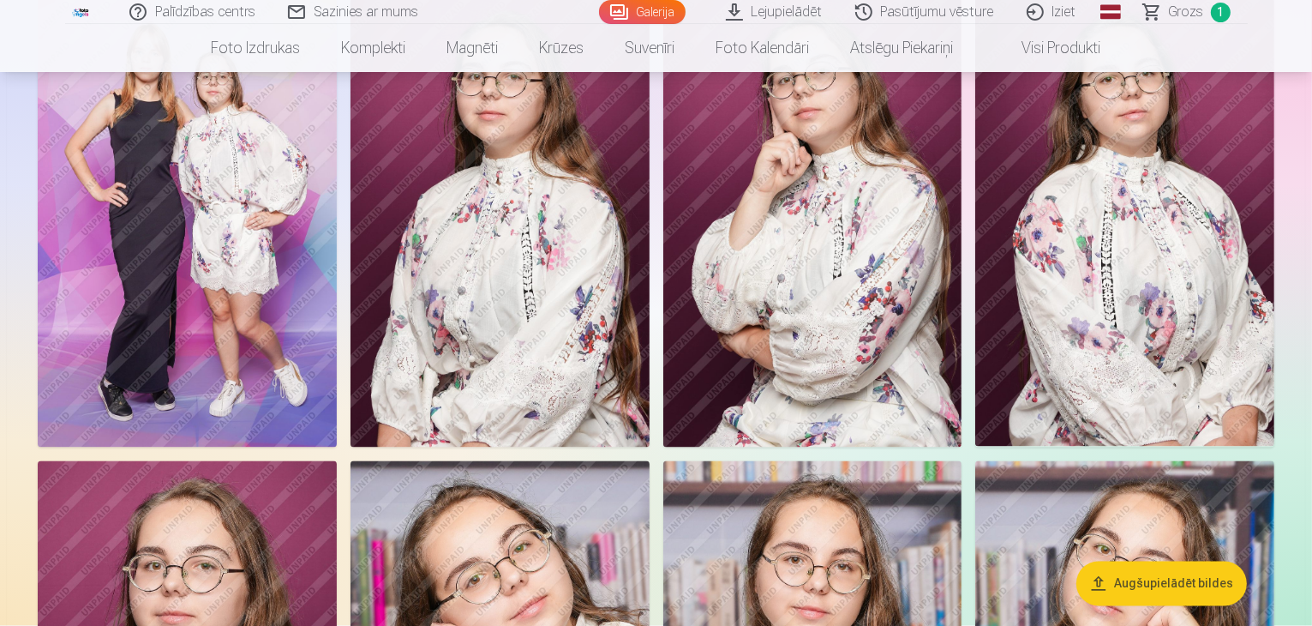
click at [337, 346] on img at bounding box center [187, 222] width 299 height 448
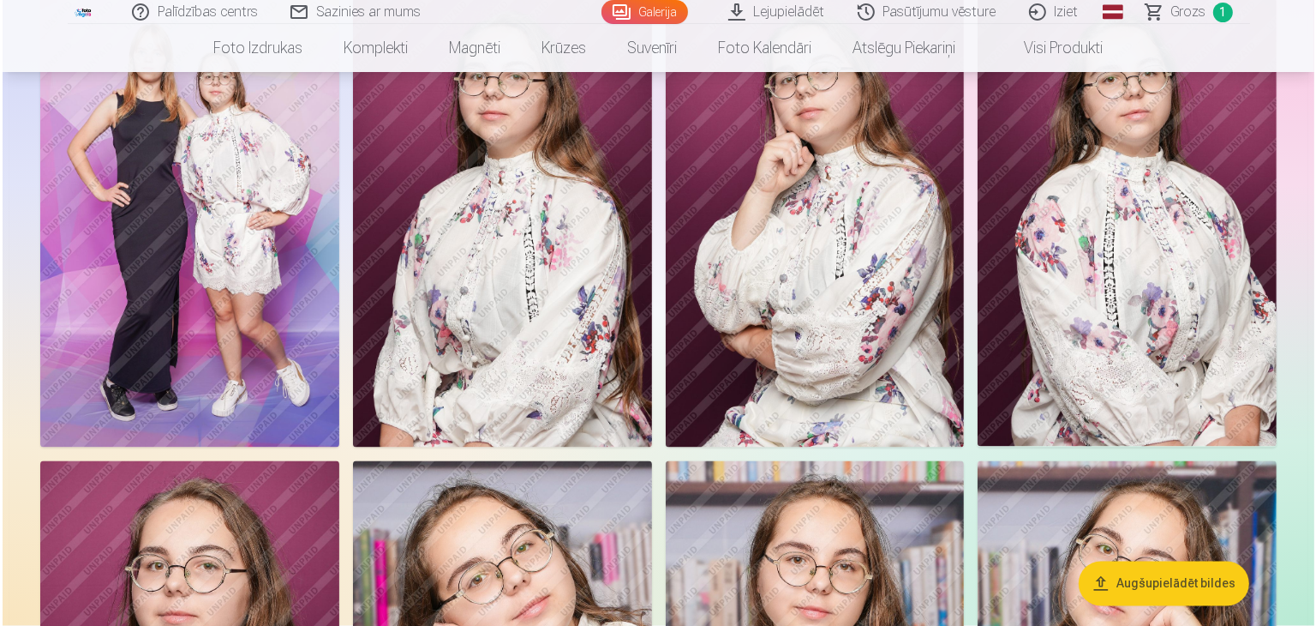
scroll to position [3154, 0]
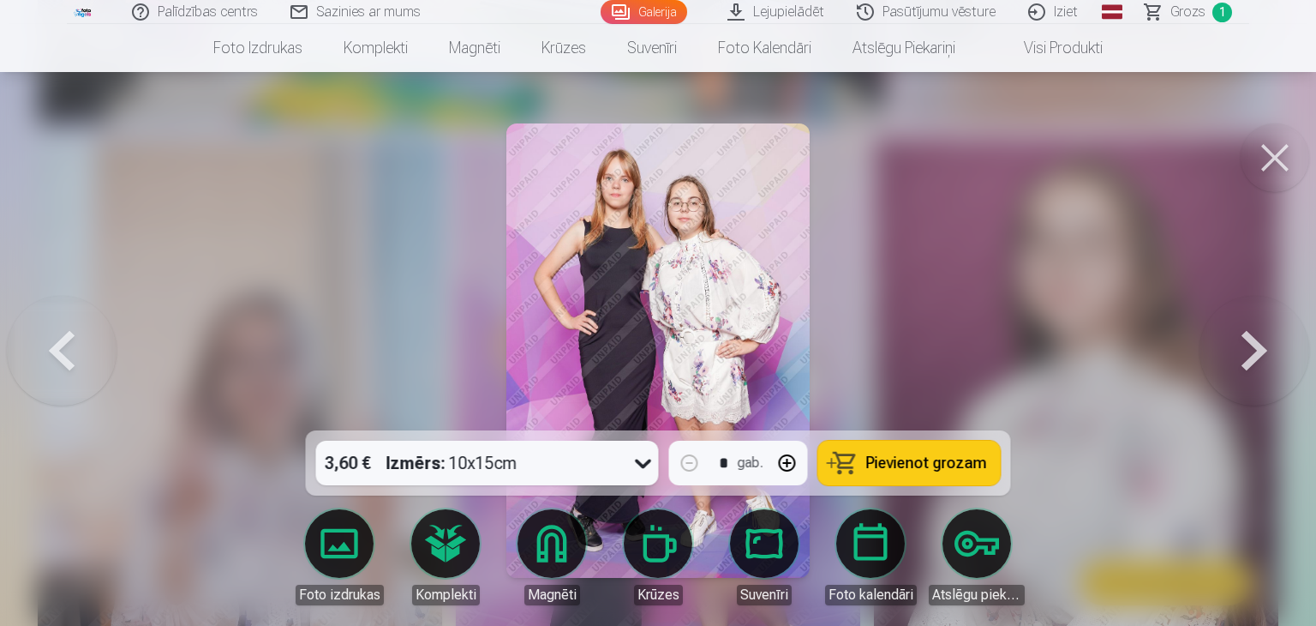
click at [650, 457] on icon at bounding box center [643, 462] width 27 height 27
click at [641, 452] on icon at bounding box center [643, 462] width 27 height 27
click at [1249, 356] on button at bounding box center [1255, 350] width 110 height 125
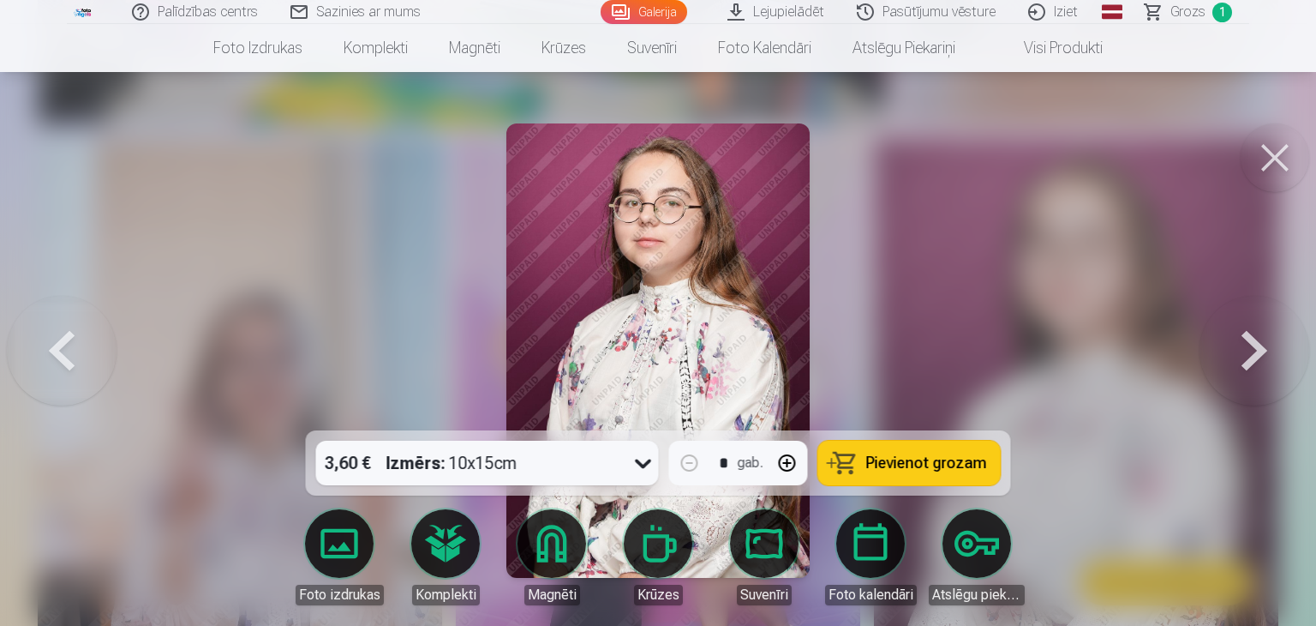
click at [88, 367] on button at bounding box center [62, 350] width 110 height 125
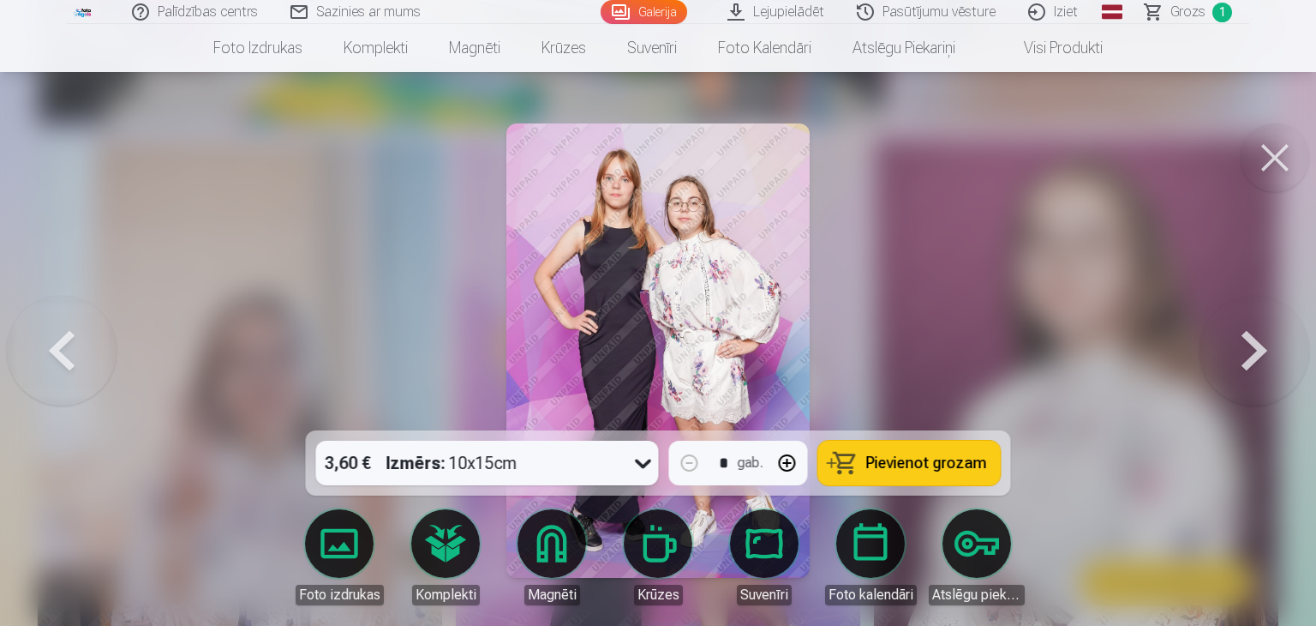
click at [860, 488] on div "3,60 € Izmērs : 10x15cm * gab. Pievienot grozam" at bounding box center [658, 462] width 705 height 65
click at [860, 477] on button "Pievienot grozam" at bounding box center [909, 462] width 183 height 45
click at [1219, 8] on span "2" at bounding box center [1223, 13] width 20 height 20
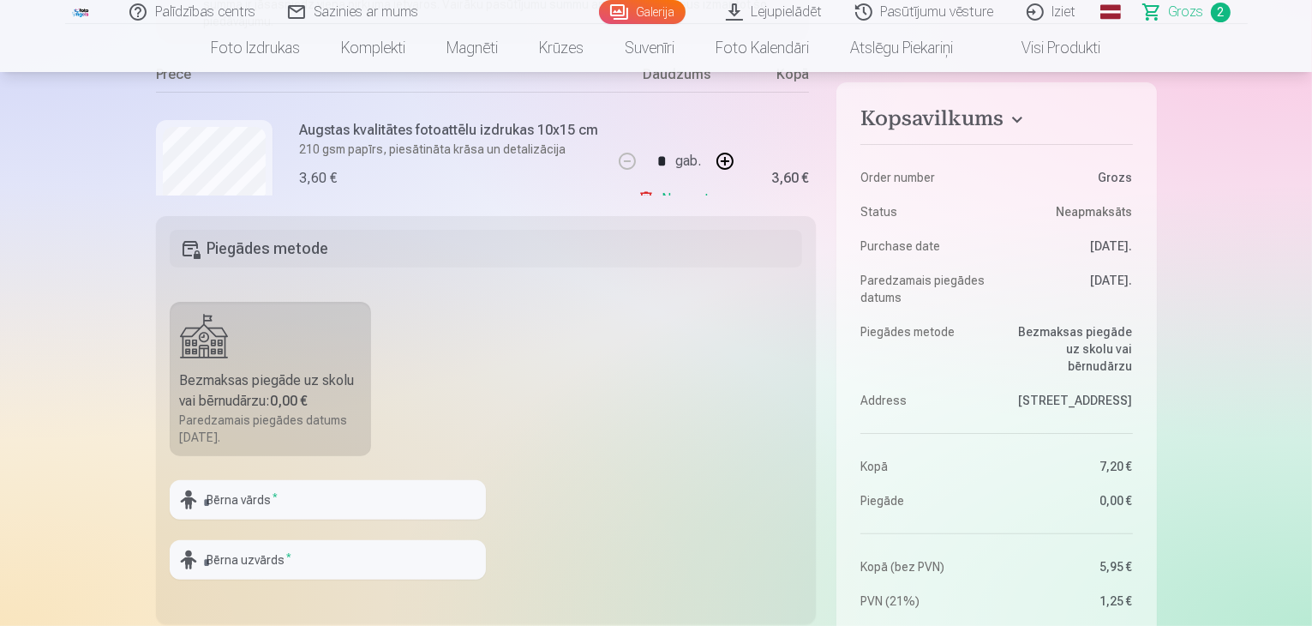
scroll to position [274, 0]
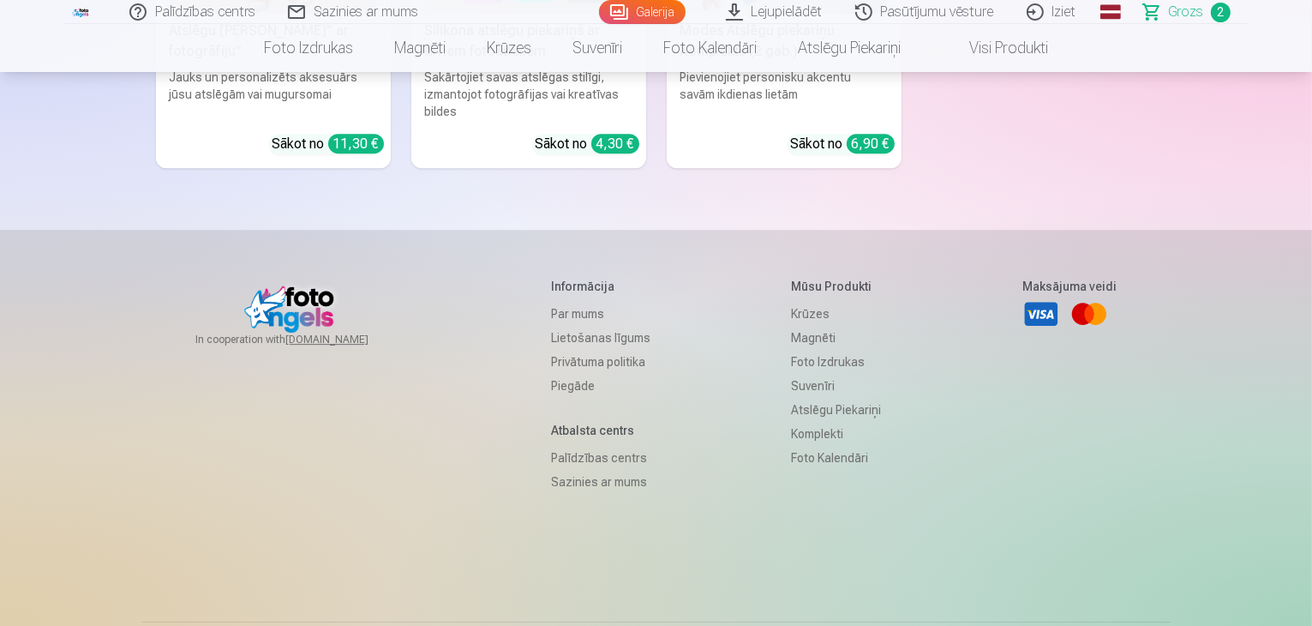
scroll to position [5762, 0]
click at [1167, 12] on link "Grozs 2" at bounding box center [1188, 12] width 120 height 24
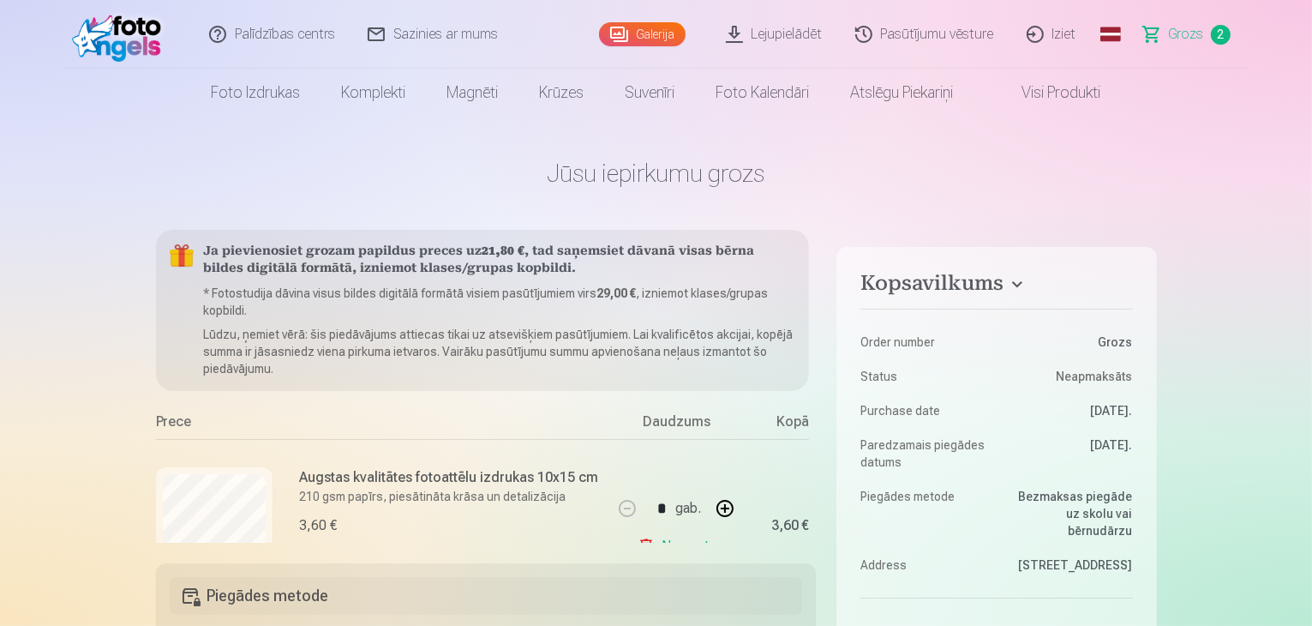
click at [648, 504] on div "* gab." at bounding box center [676, 508] width 139 height 41
click at [686, 291] on p "* Fotostudija dāvina visus bildes digitālā formātā visiem pasūtījumiem virs 29,…" at bounding box center [500, 302] width 592 height 34
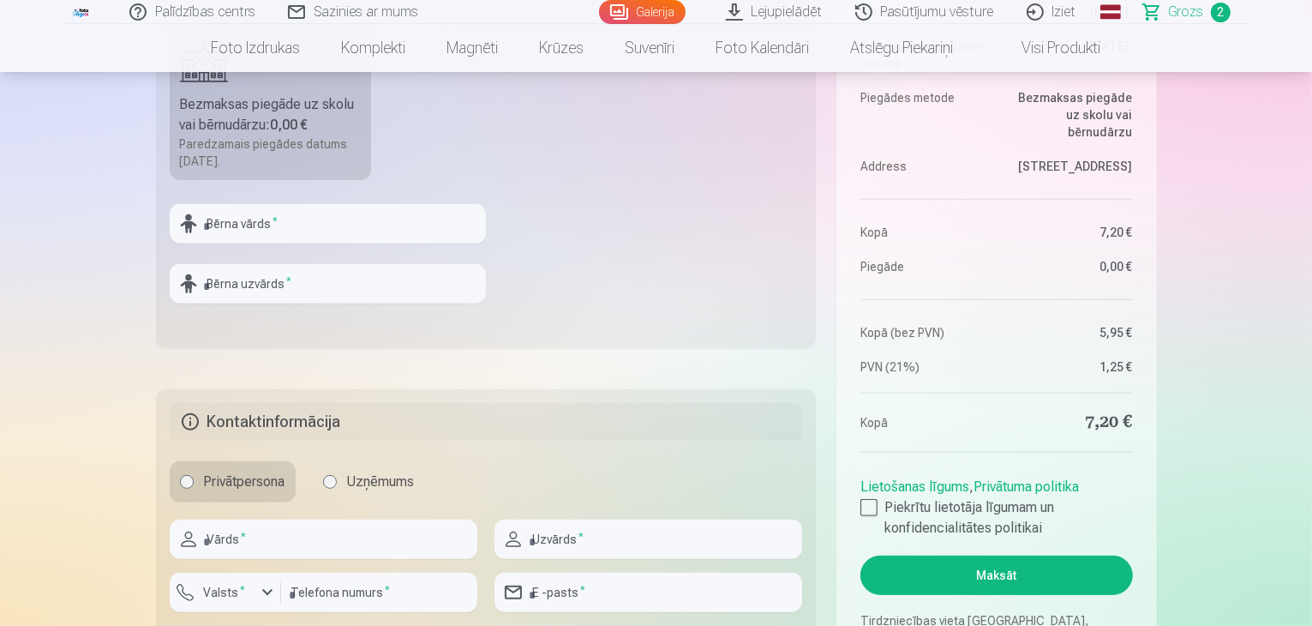
scroll to position [614, 0]
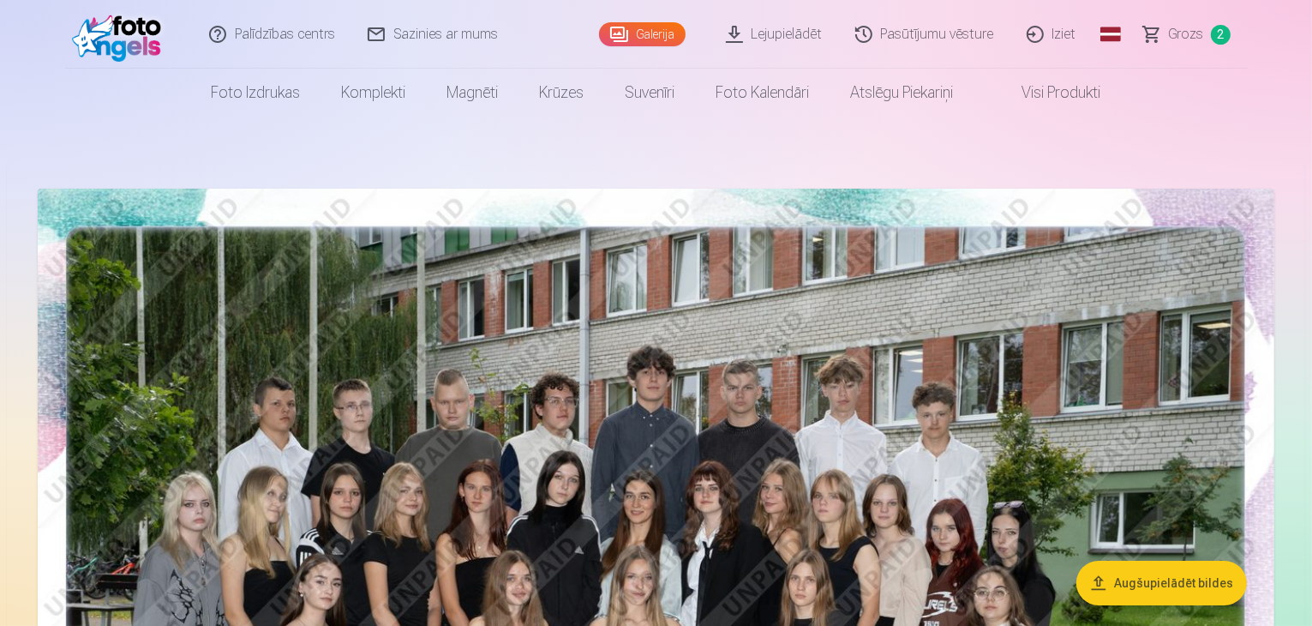
click at [1201, 38] on span "Grozs" at bounding box center [1186, 34] width 35 height 21
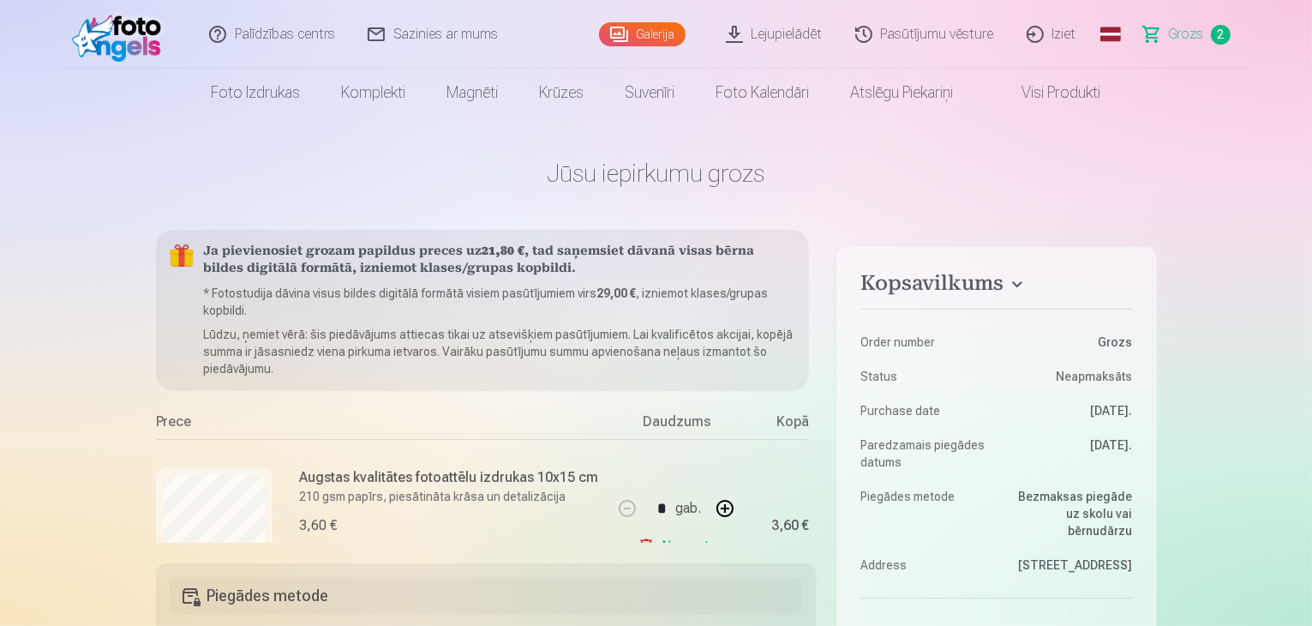
click at [654, 33] on link "Galerija" at bounding box center [642, 34] width 87 height 24
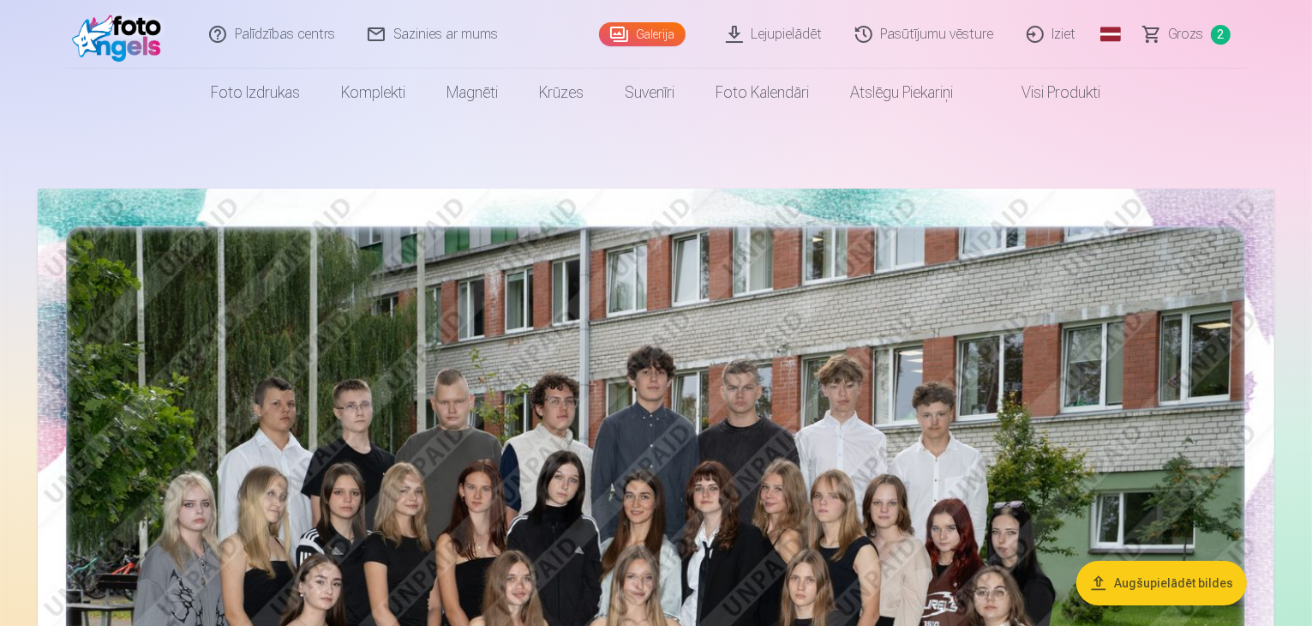
click at [1168, 373] on img at bounding box center [656, 601] width 1237 height 825
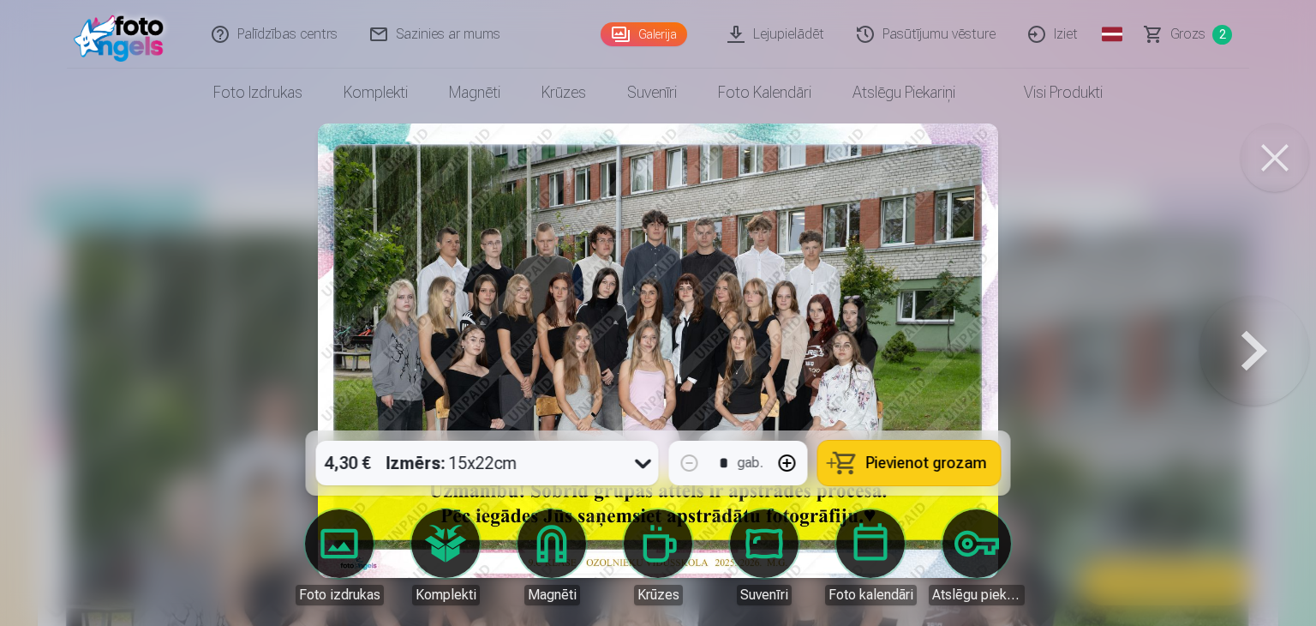
click at [456, 468] on div "Izmērs : 15x22cm" at bounding box center [451, 462] width 131 height 45
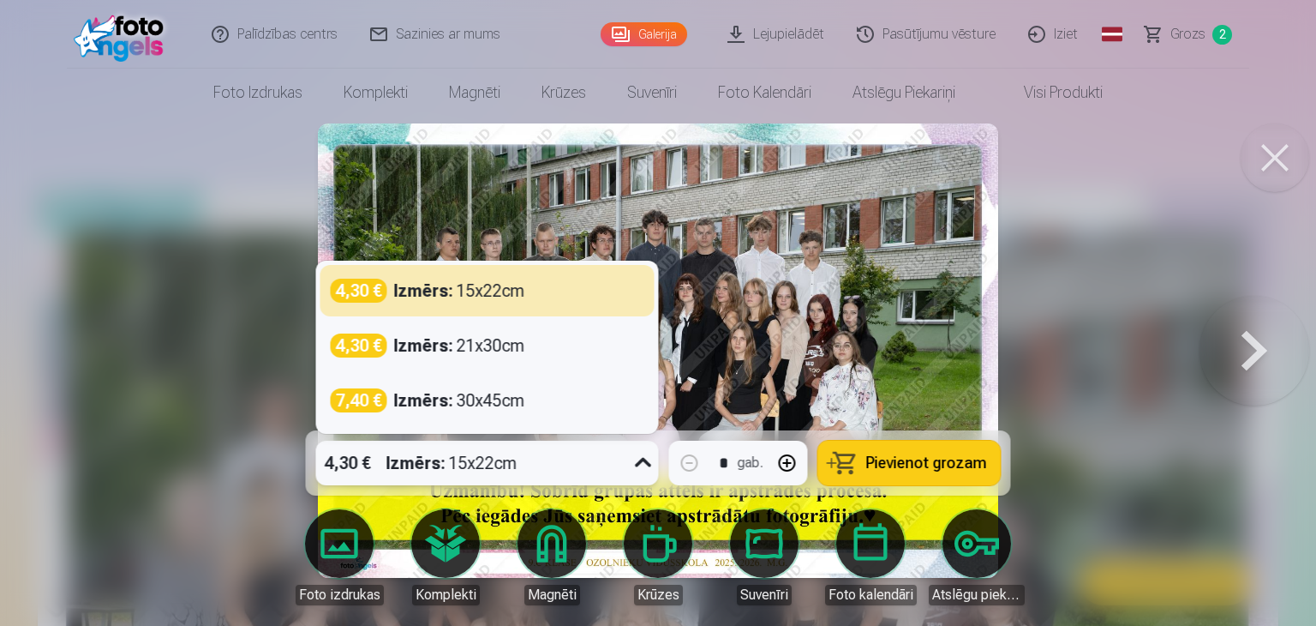
click at [629, 468] on div at bounding box center [643, 462] width 31 height 45
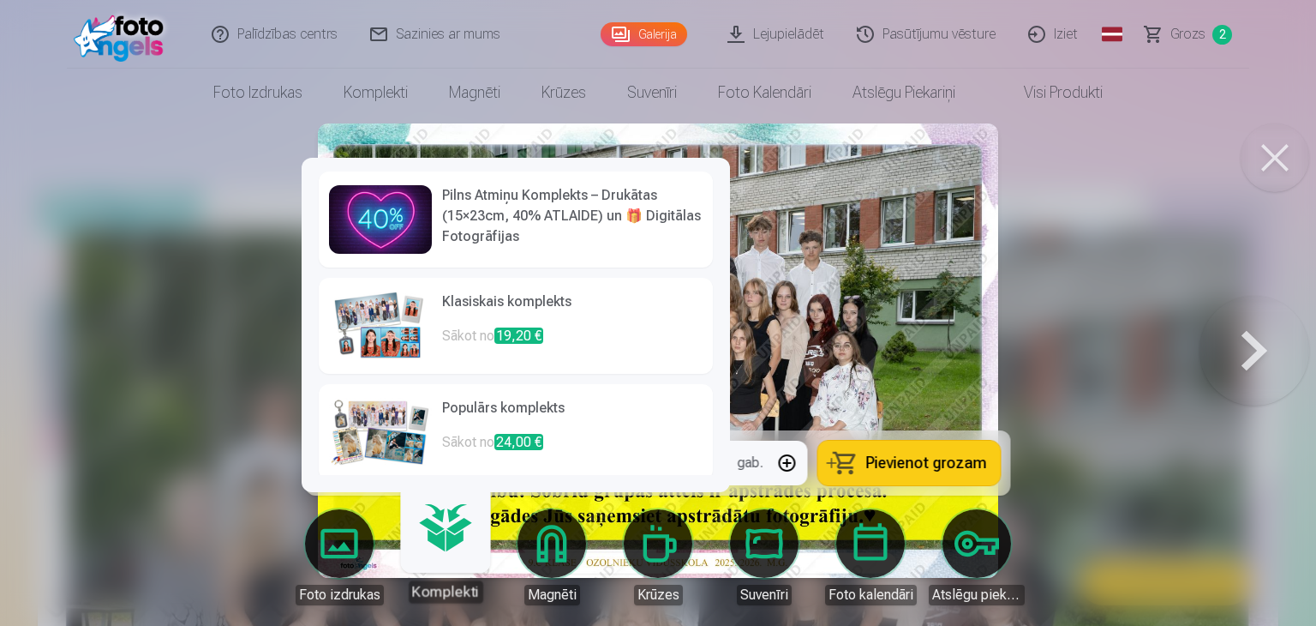
click at [598, 329] on p "Sākot no 19,20 €" at bounding box center [572, 343] width 261 height 34
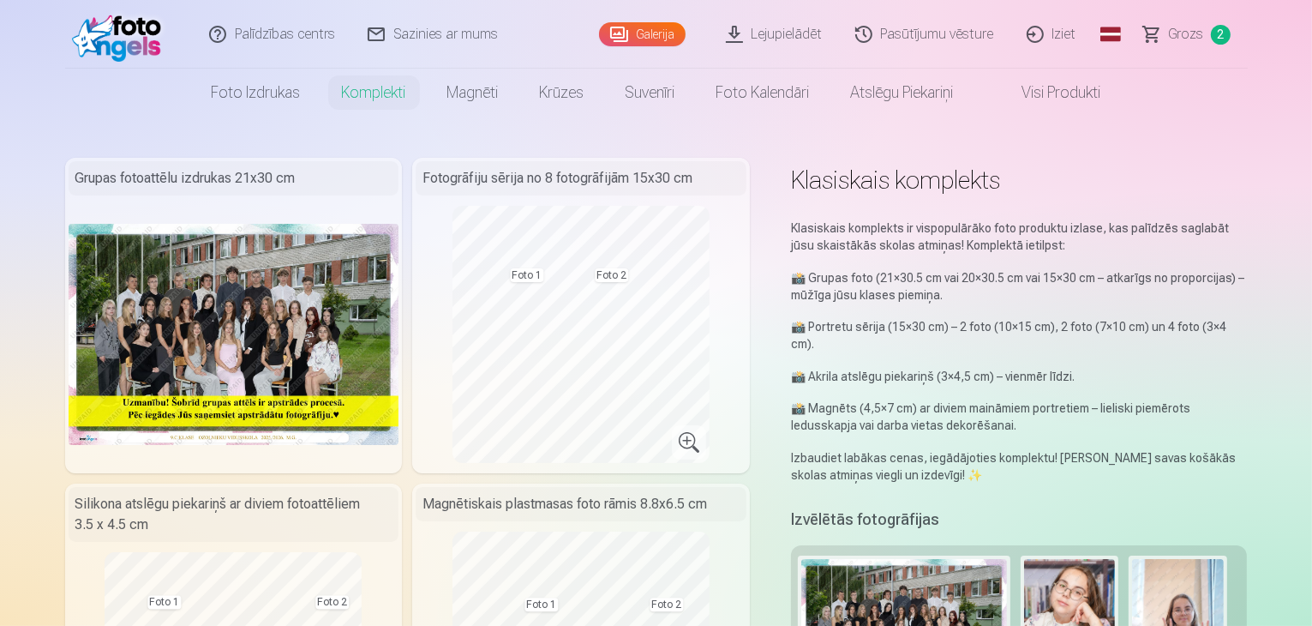
click at [1220, 52] on link "Grozs 2" at bounding box center [1188, 34] width 120 height 69
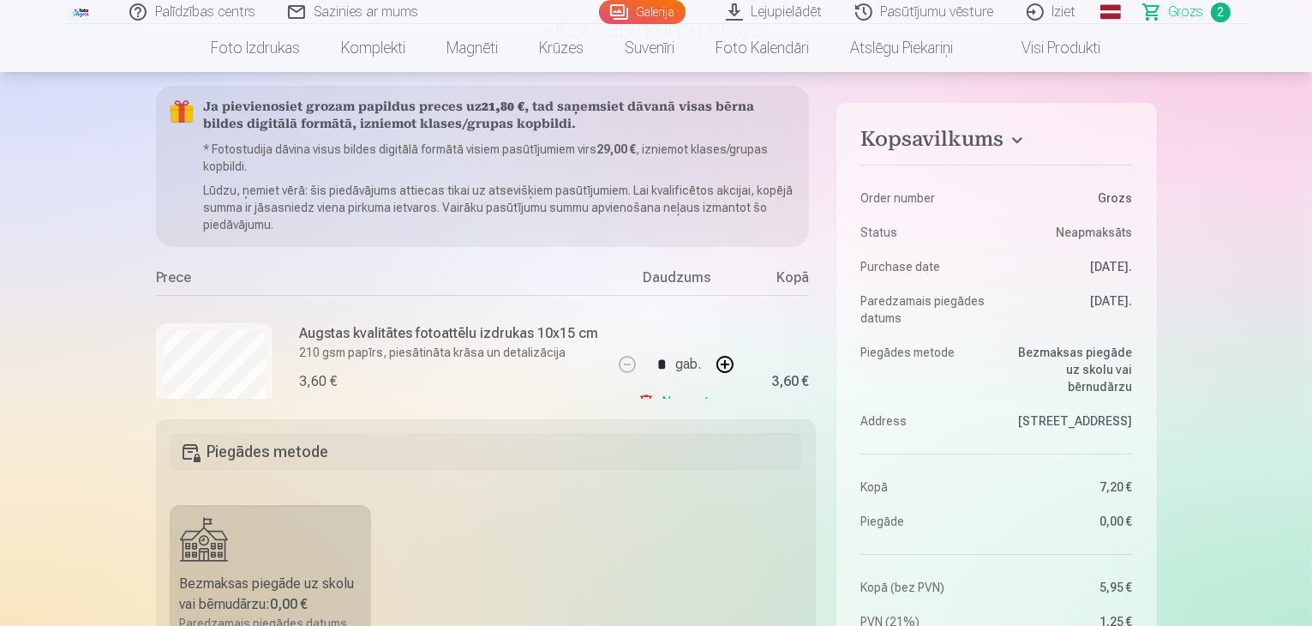
scroll to position [130, 0]
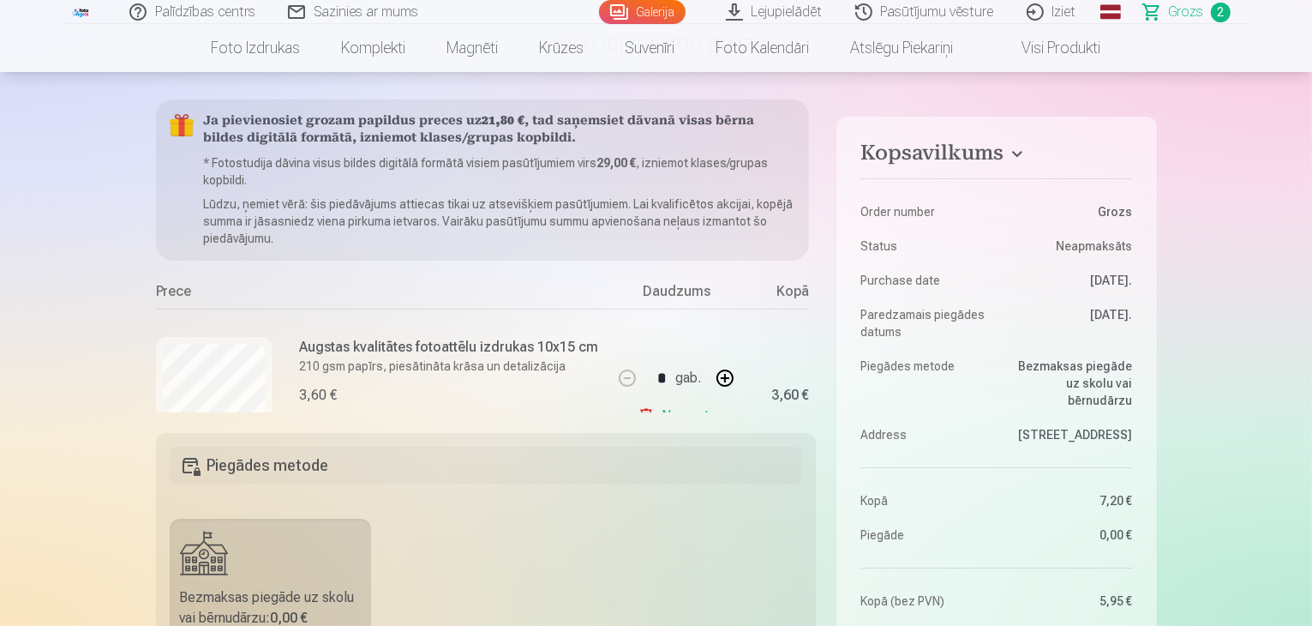
click at [665, 285] on div "Daudzums" at bounding box center [676, 294] width 129 height 27
click at [752, 293] on div "Kopā" at bounding box center [774, 294] width 69 height 27
click at [573, 135] on h5 "Ja pievienosiet grozam papildus preces uz 21,80 € , tad saņemsiet dāvanā visas …" at bounding box center [500, 130] width 592 height 34
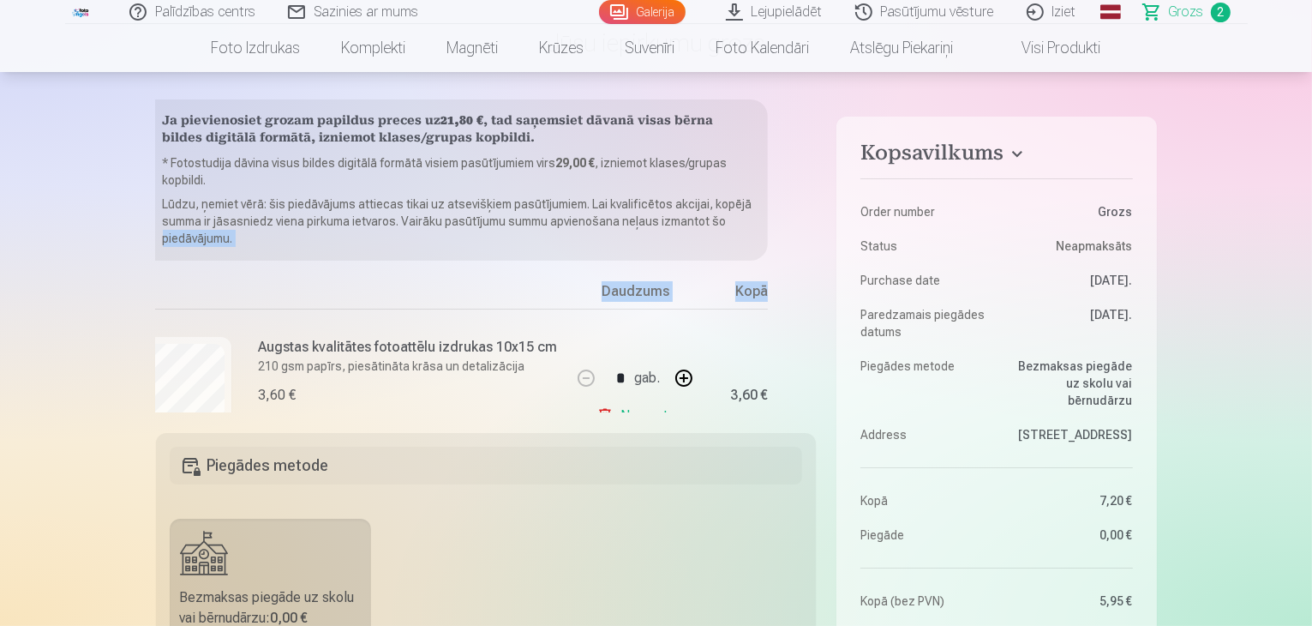
drag, startPoint x: 809, startPoint y: 227, endPoint x: 813, endPoint y: 272, distance: 44.8
click at [813, 272] on div "Ja pievienosiet grozam papildus preces uz 21,80 € , tad saņemsiet dāvanā visas …" at bounding box center [486, 255] width 661 height 313
click at [735, 234] on p "Lūdzu, ņemiet vērā: šis piedāvājums attiecas tikai uz atsevišķiem pasūtījumiem.…" at bounding box center [459, 220] width 592 height 51
click at [274, 378] on div "Augstas kvalitātes fotoattēlu izdrukas 10x15 cm 210 gsm papīrs, piesātināta krā…" at bounding box center [408, 371] width 299 height 69
drag, startPoint x: 274, startPoint y: 378, endPoint x: 687, endPoint y: 330, distance: 415.8
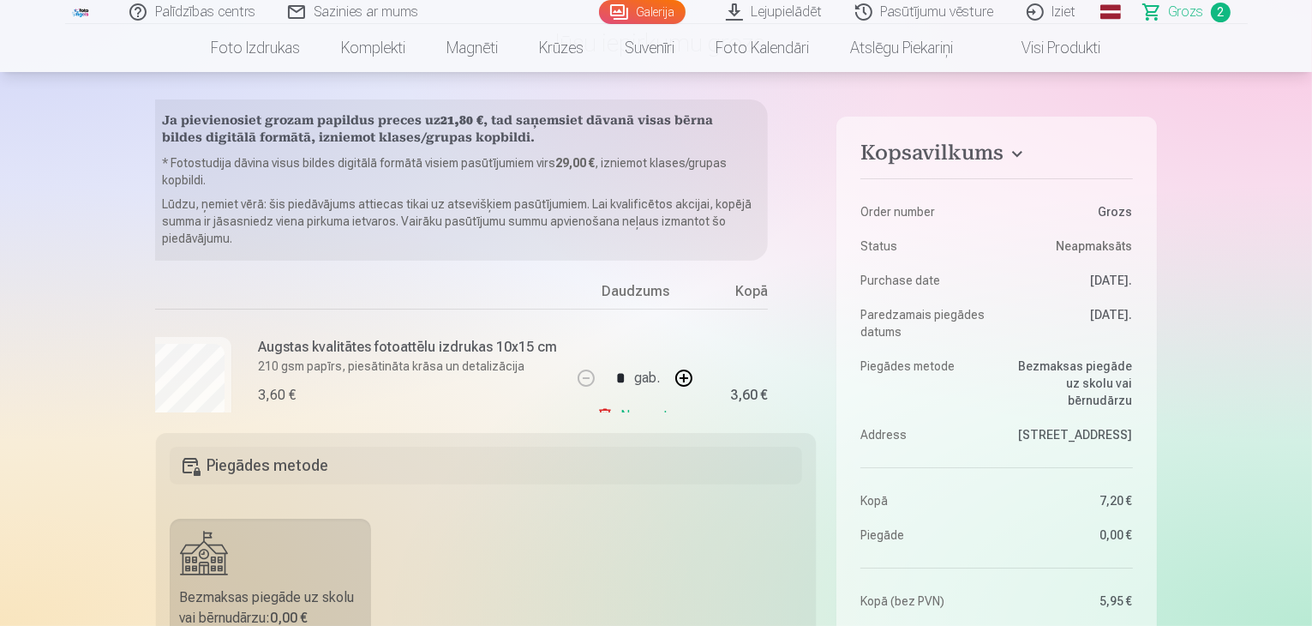
click at [687, 330] on div "* gab. Noņemt" at bounding box center [635, 395] width 129 height 172
click at [968, 17] on link "Pasūtījumu vēsture" at bounding box center [925, 12] width 171 height 24
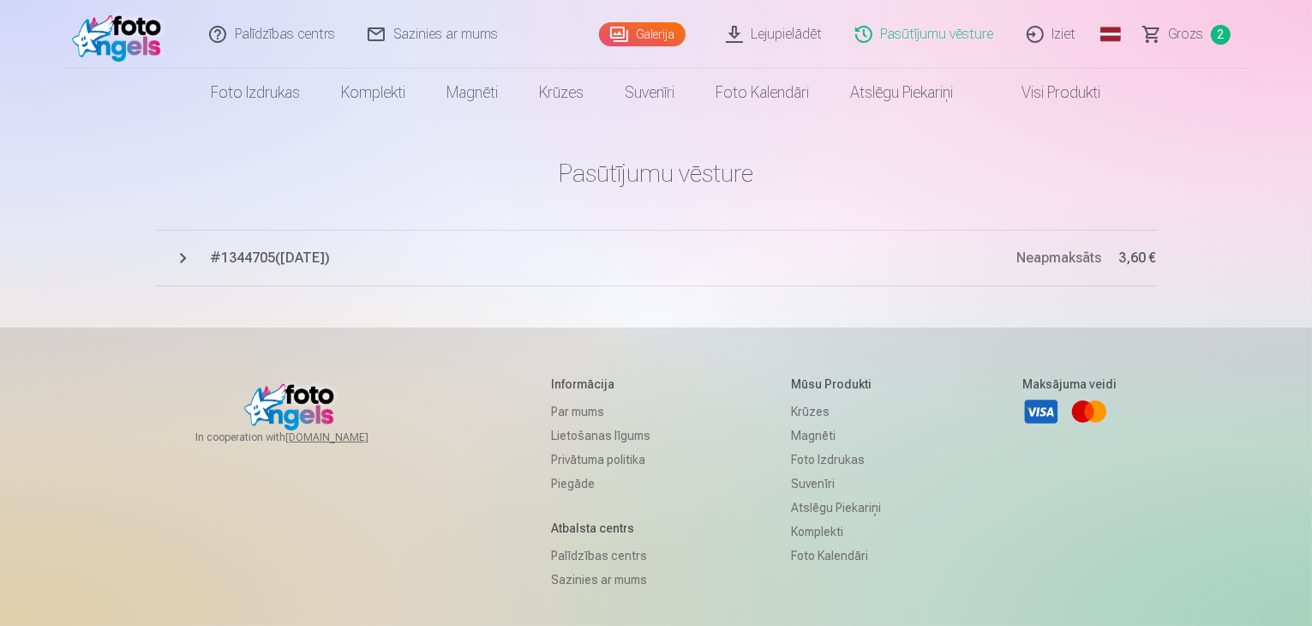
click at [277, 258] on span "# 1344705 ( [DATE] )" at bounding box center [614, 258] width 806 height 21
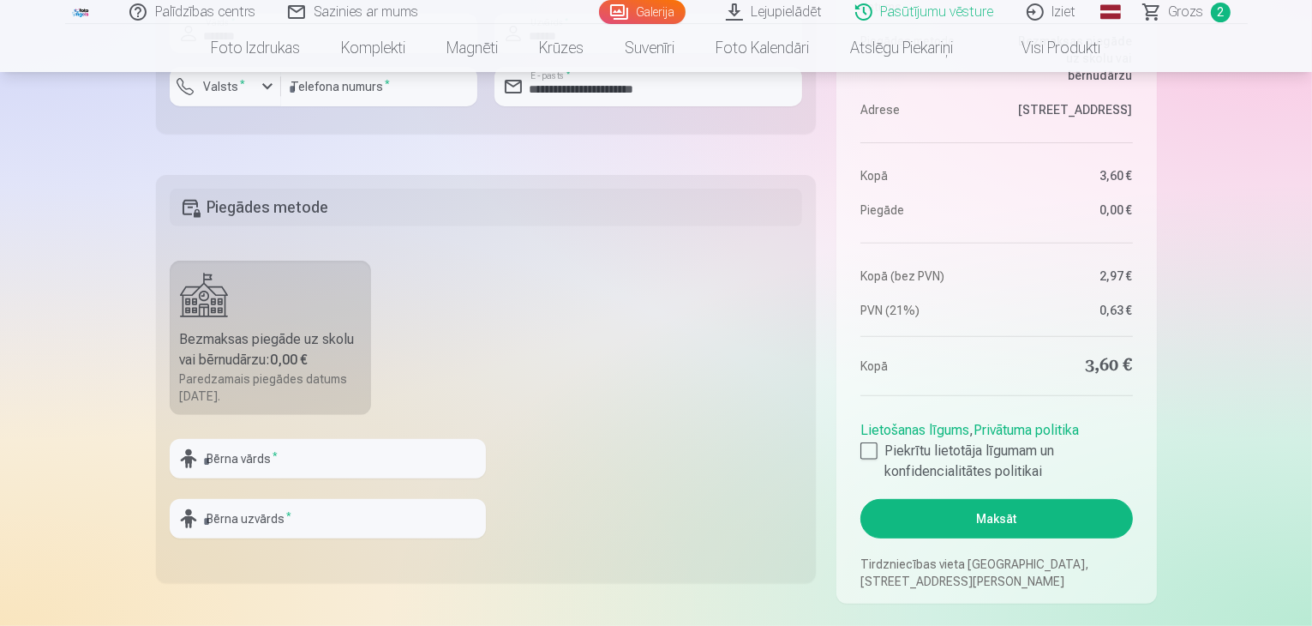
scroll to position [743, 0]
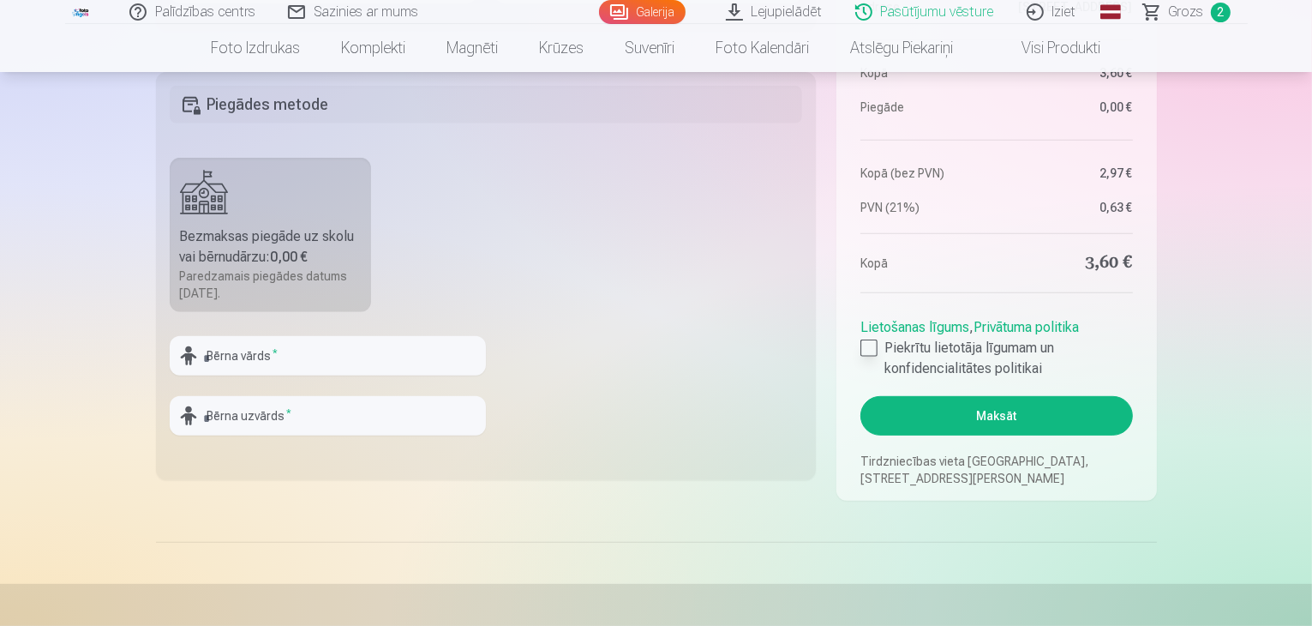
click at [902, 371] on label "Piekrītu lietotāja līgumam un konfidencialitātes politikai" at bounding box center [996, 358] width 272 height 41
click at [955, 419] on button "Maksāt" at bounding box center [996, 415] width 272 height 39
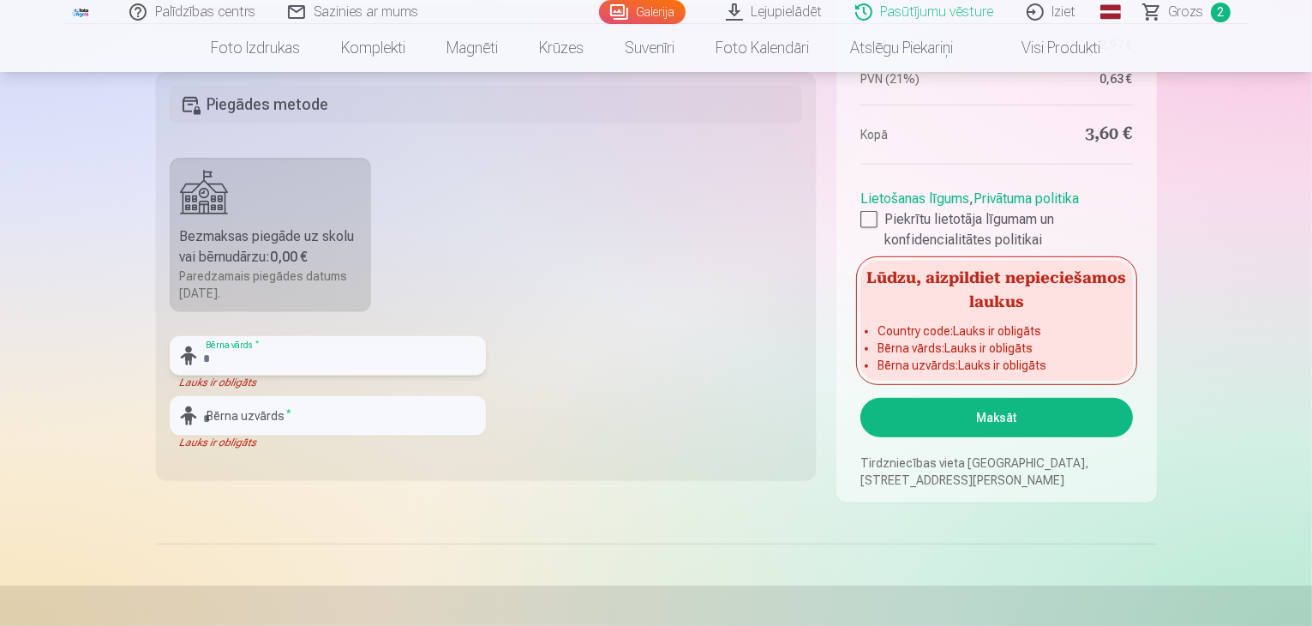
click at [405, 351] on input "text" at bounding box center [328, 355] width 316 height 39
type input "******"
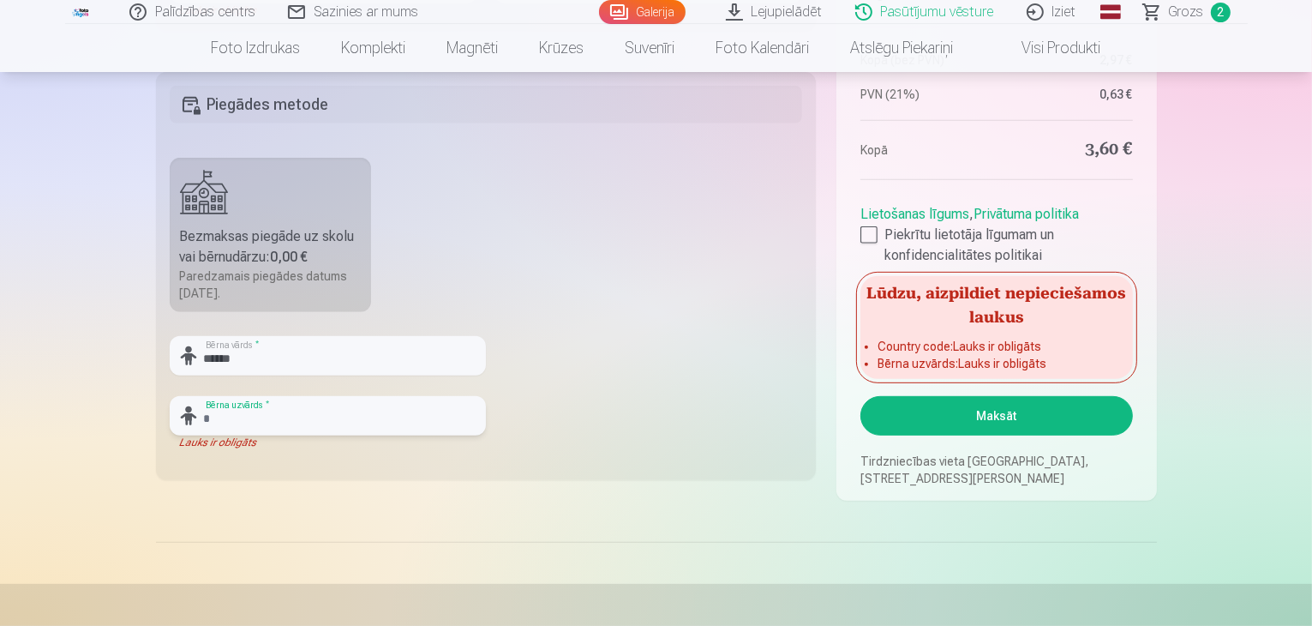
click at [315, 416] on input "text" at bounding box center [328, 415] width 316 height 39
type input "*******"
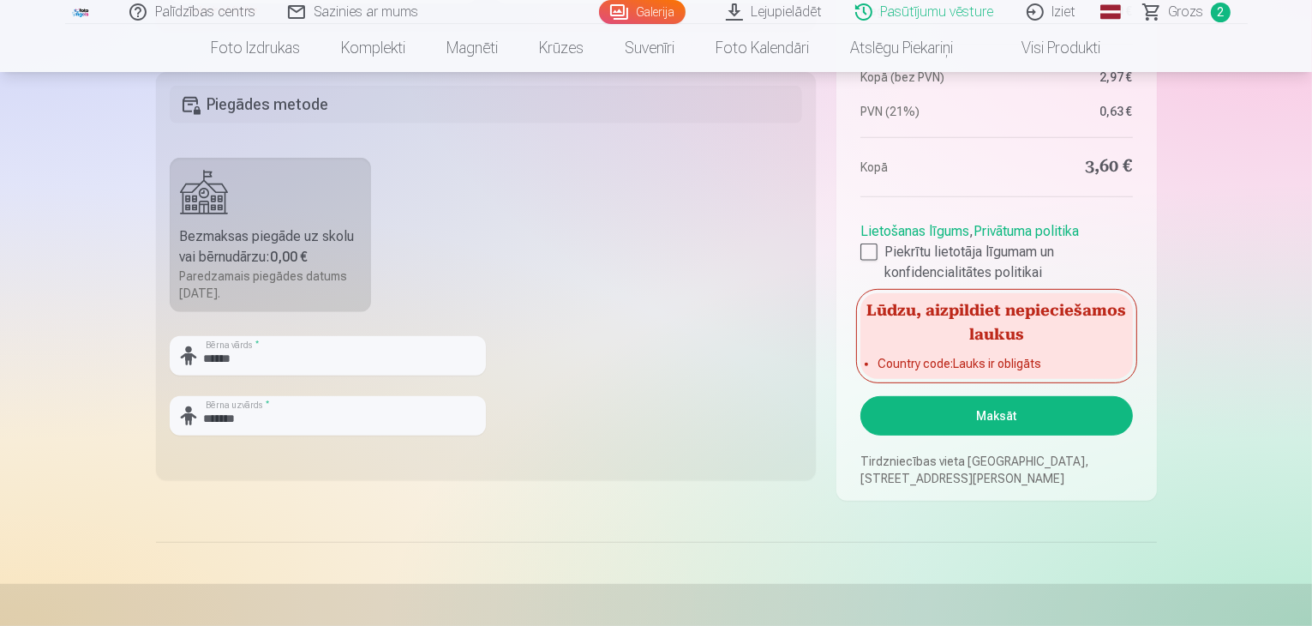
click at [1034, 416] on button "Maksāt" at bounding box center [996, 415] width 272 height 39
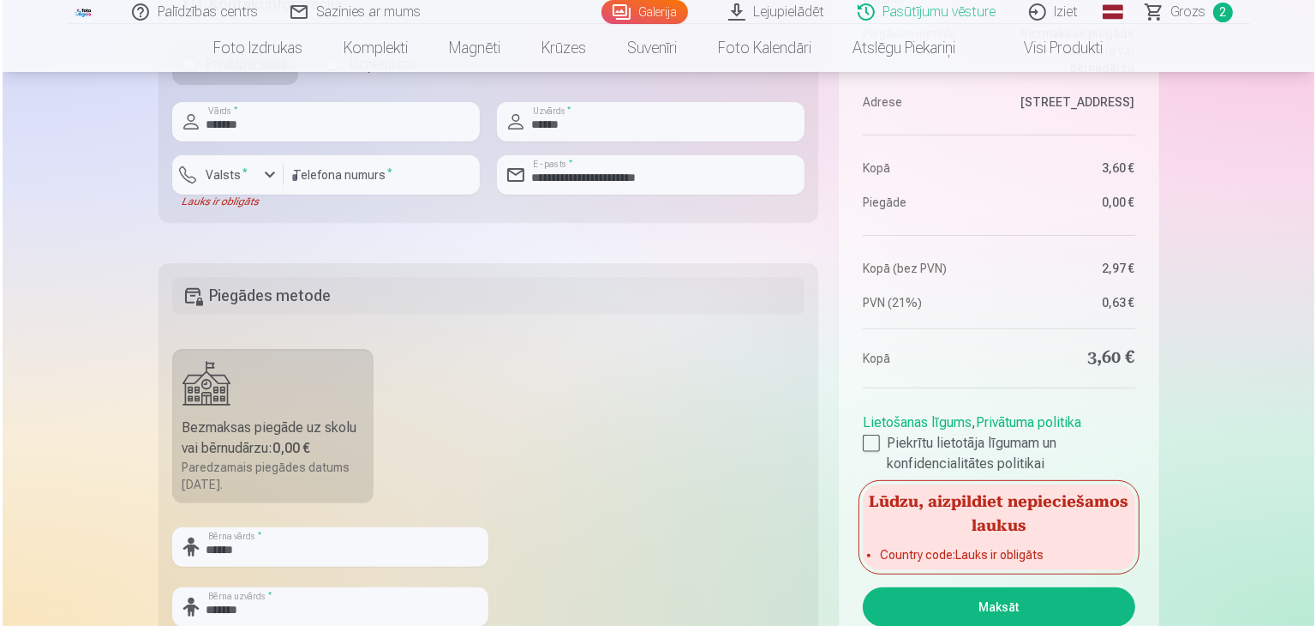
scroll to position [548, 0]
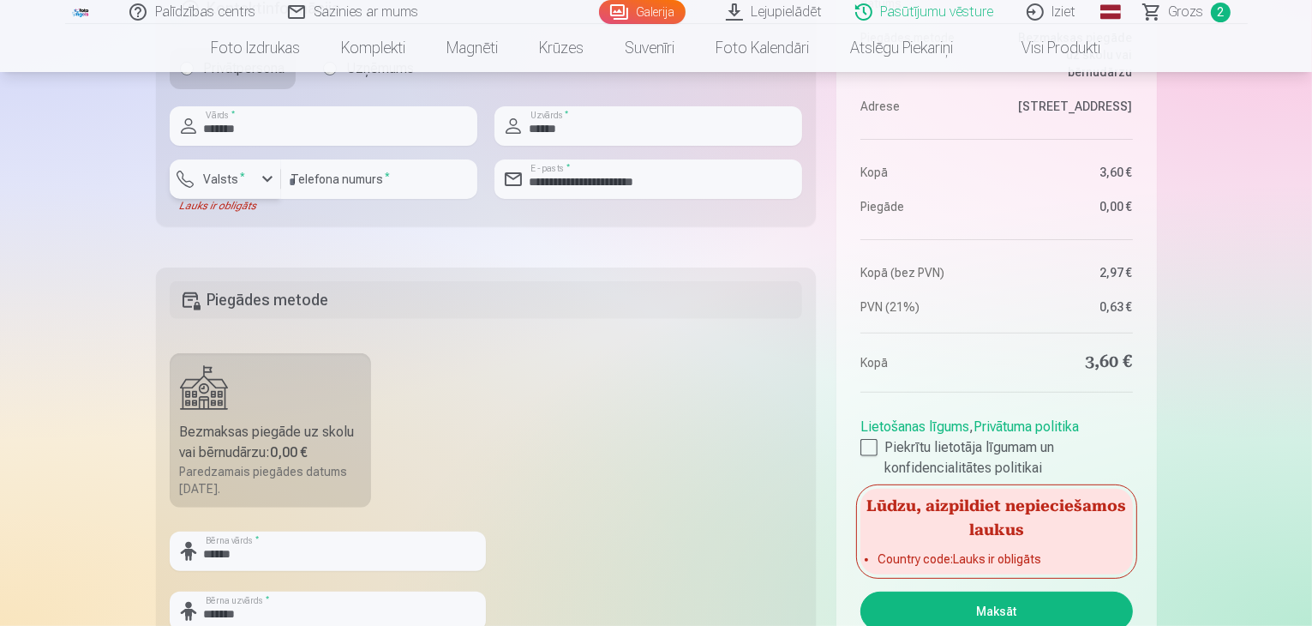
click at [226, 182] on label "Valsts *" at bounding box center [225, 179] width 56 height 17
click at [259, 216] on li "+371 Latvija" at bounding box center [244, 219] width 122 height 34
click at [305, 186] on input "**********" at bounding box center [379, 178] width 196 height 39
click at [315, 183] on input "**********" at bounding box center [379, 178] width 196 height 39
drag, startPoint x: 321, startPoint y: 183, endPoint x: 276, endPoint y: 183, distance: 44.6
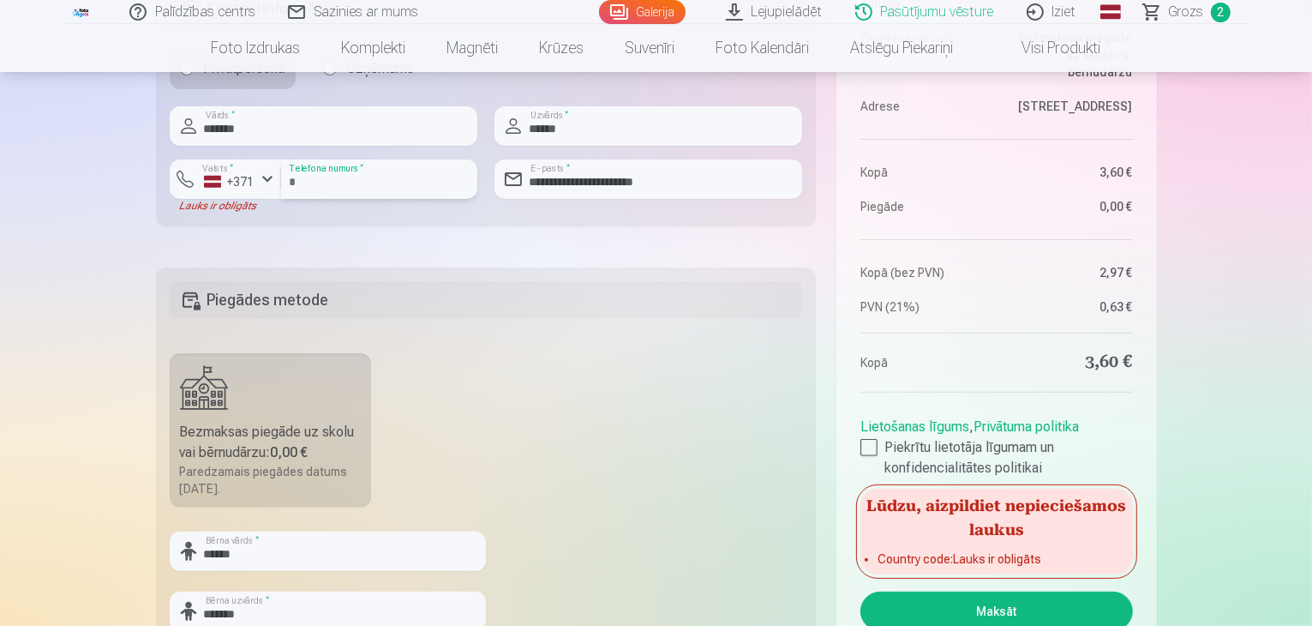
click at [276, 183] on div "**********" at bounding box center [324, 185] width 308 height 53
type input "********"
click at [975, 604] on button "Maksāt" at bounding box center [996, 610] width 272 height 39
